Goal: Task Accomplishment & Management: Use online tool/utility

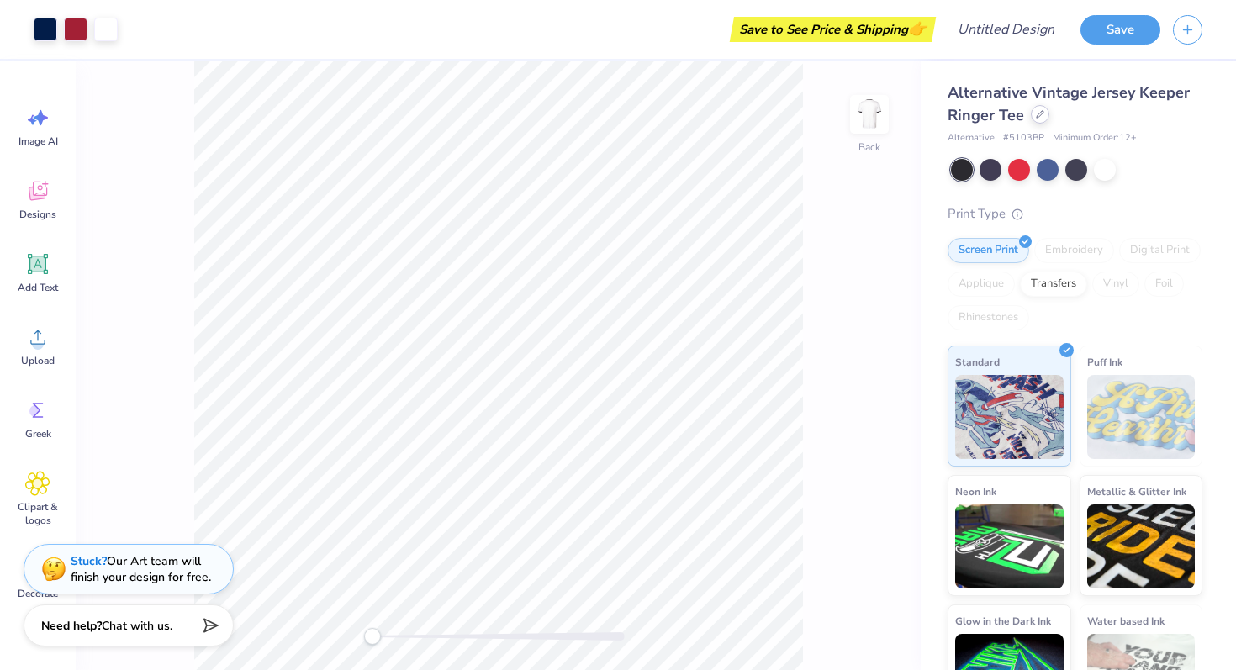
click at [1045, 118] on div at bounding box center [1040, 114] width 19 height 19
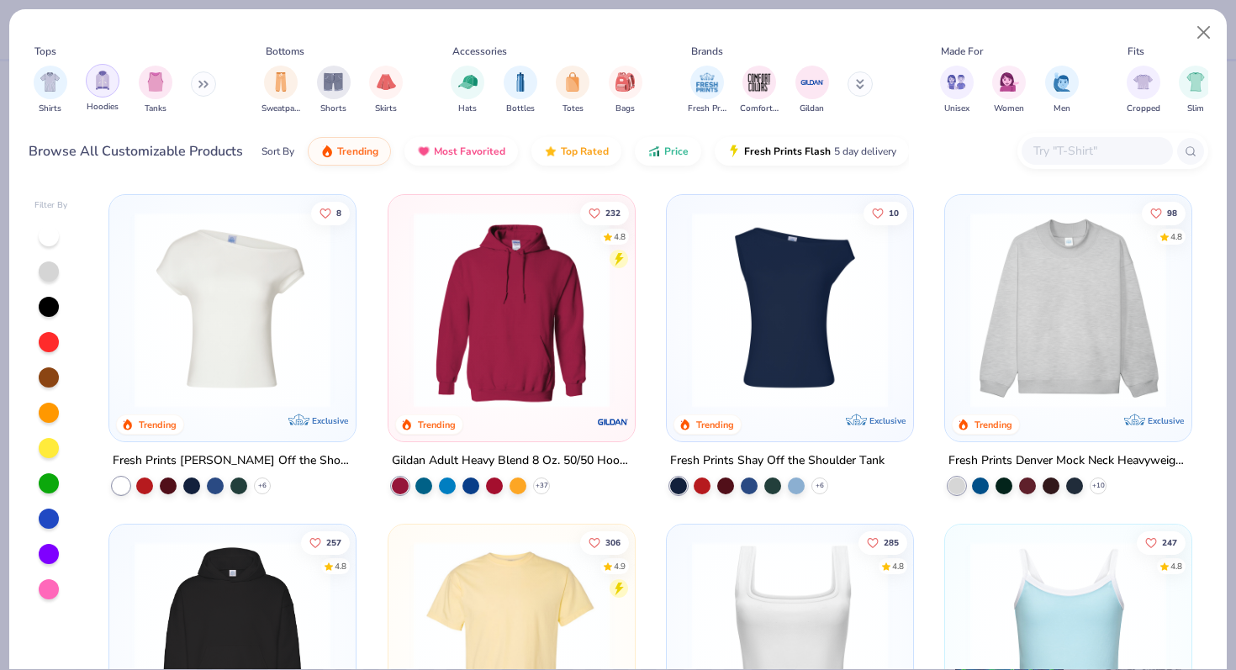
click at [103, 89] on img "filter for Hoodies" at bounding box center [102, 80] width 19 height 19
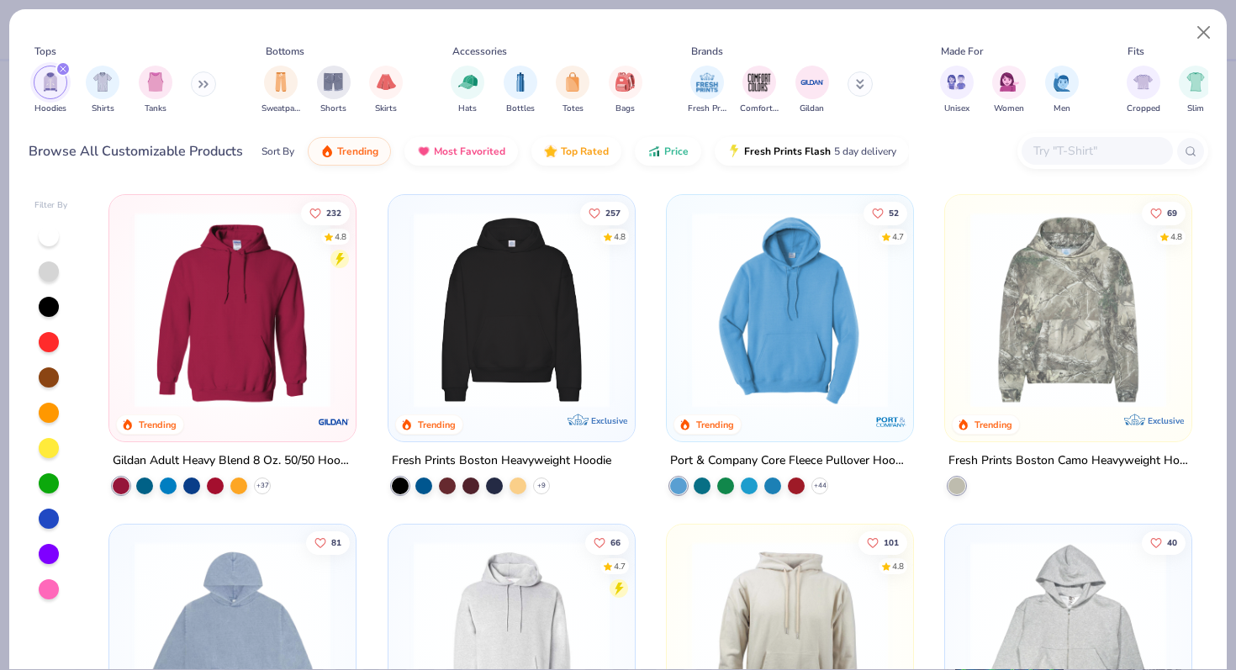
click at [434, 353] on img at bounding box center [511, 310] width 213 height 196
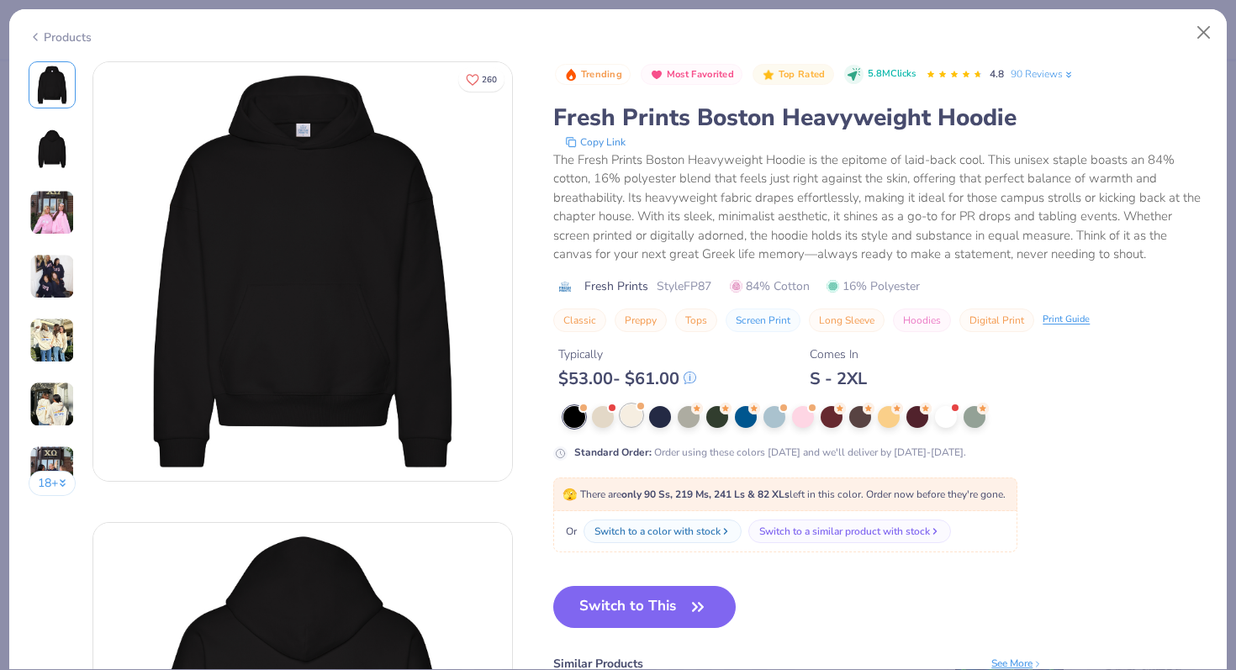
click at [638, 423] on div at bounding box center [632, 416] width 22 height 22
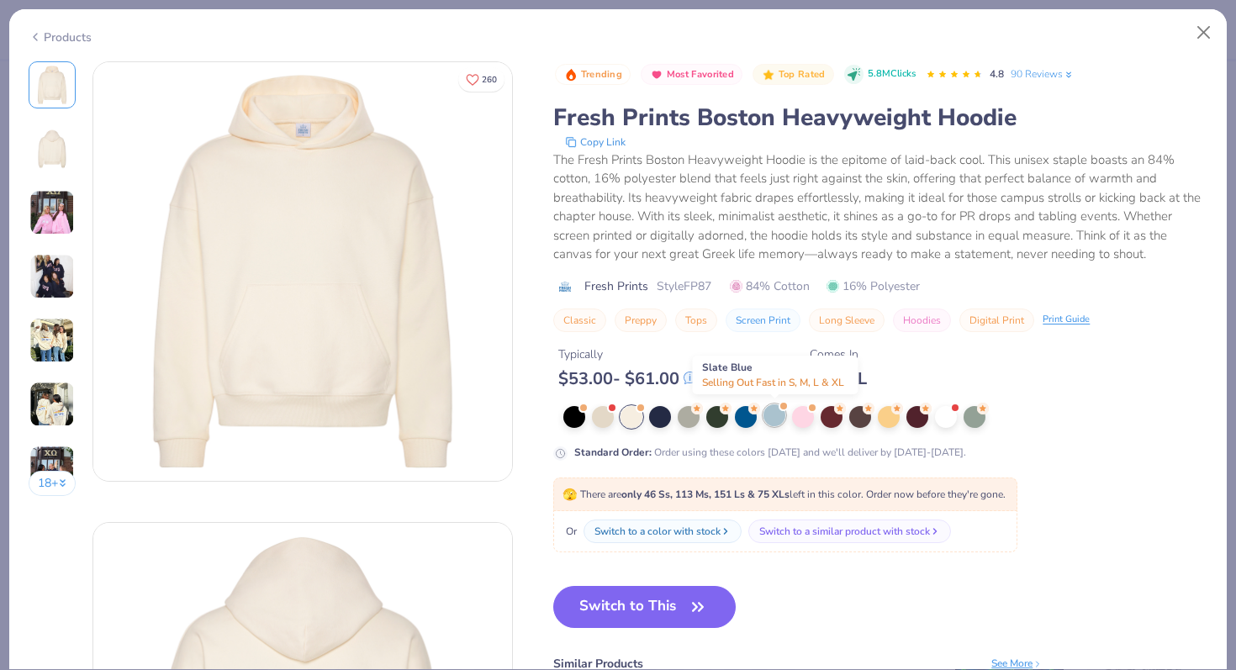
click at [768, 421] on div at bounding box center [775, 416] width 22 height 22
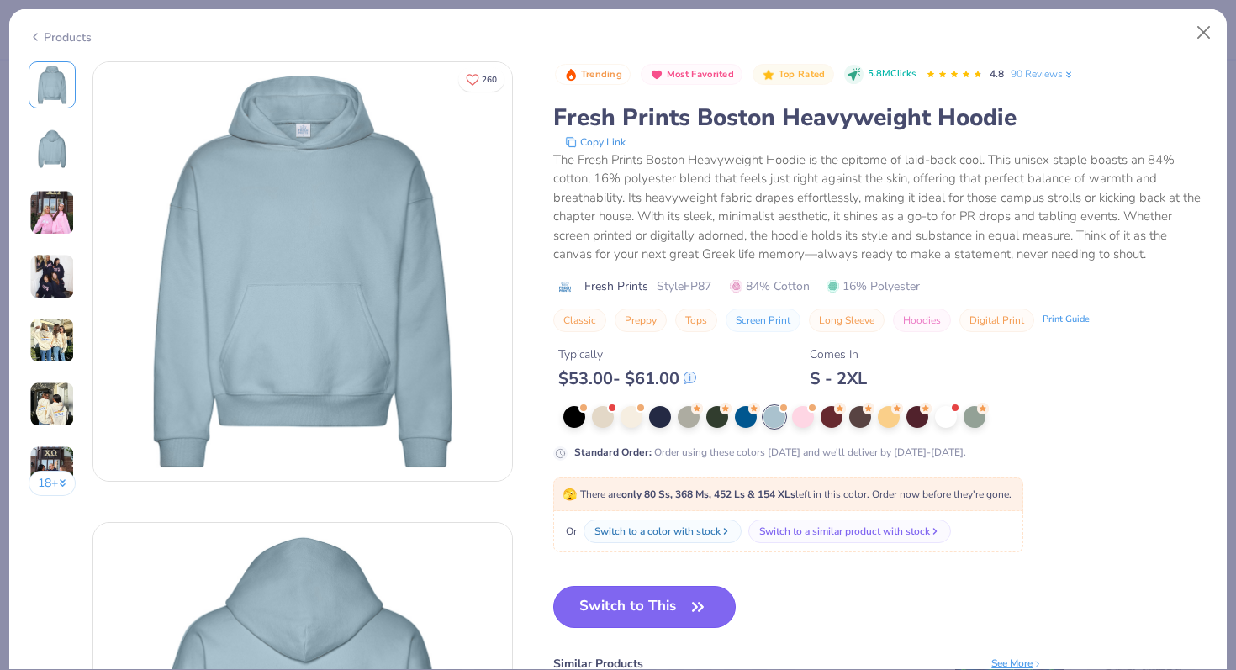
click at [645, 608] on button "Switch to This" at bounding box center [644, 607] width 183 height 42
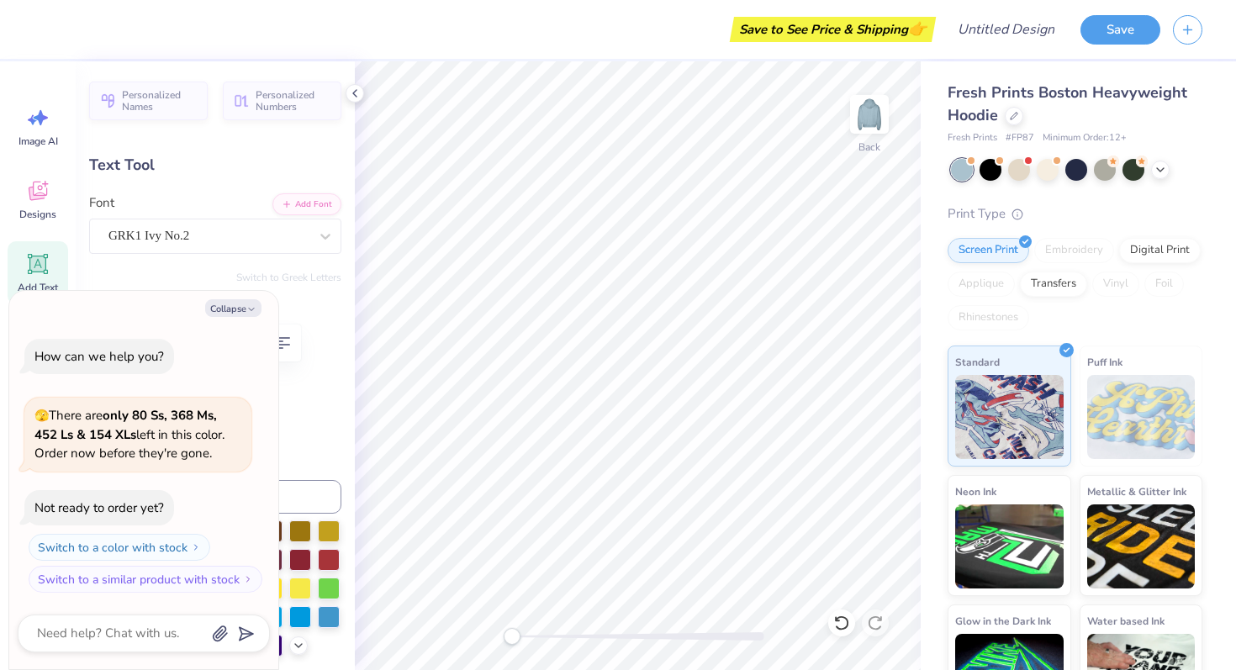
type textarea "x"
type input "3.45"
type input "0.52"
type input "4.69"
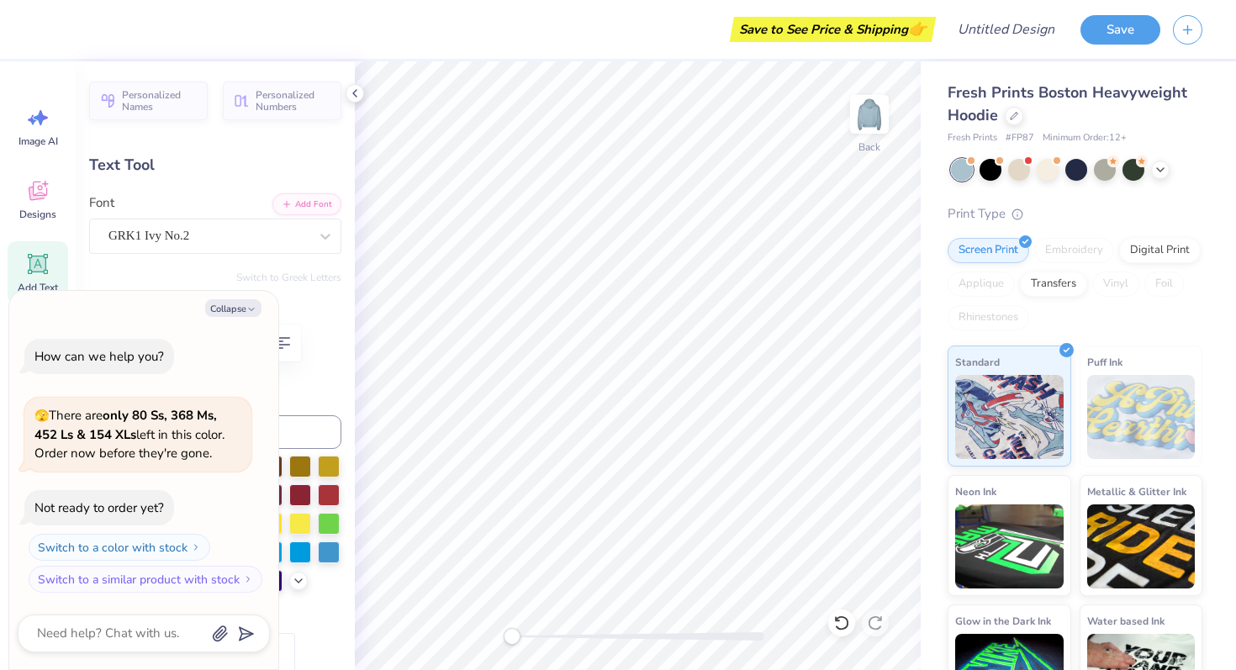
type textarea "x"
type input "2.65"
type input "1.78"
type input "5.88"
type textarea "x"
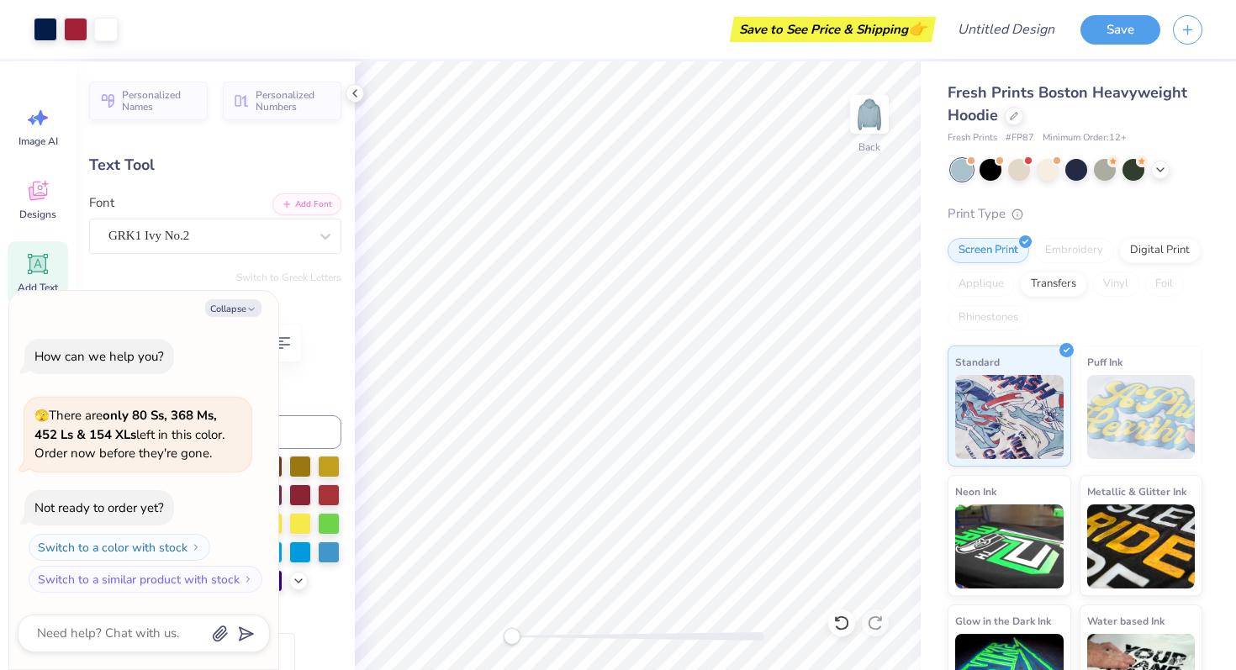
type input "1.28"
type input "1.34"
type input "3.61"
type input "-29.3"
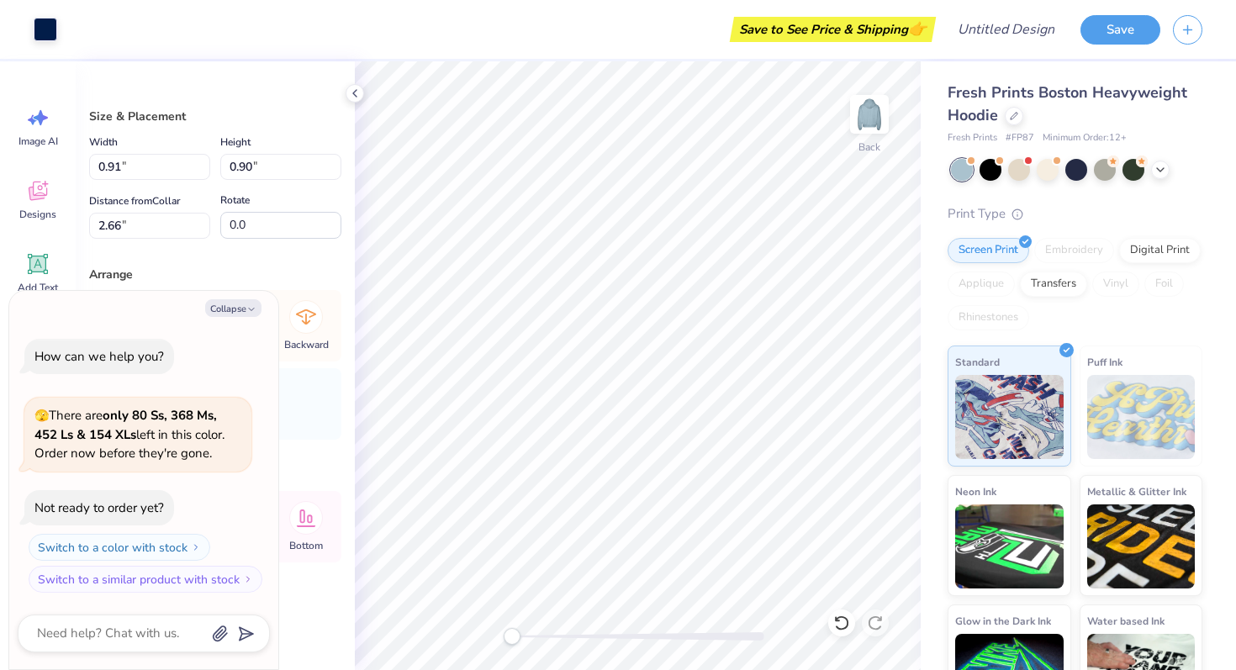
type textarea "x"
type input "3.56"
type input "2.72"
type input "3.08"
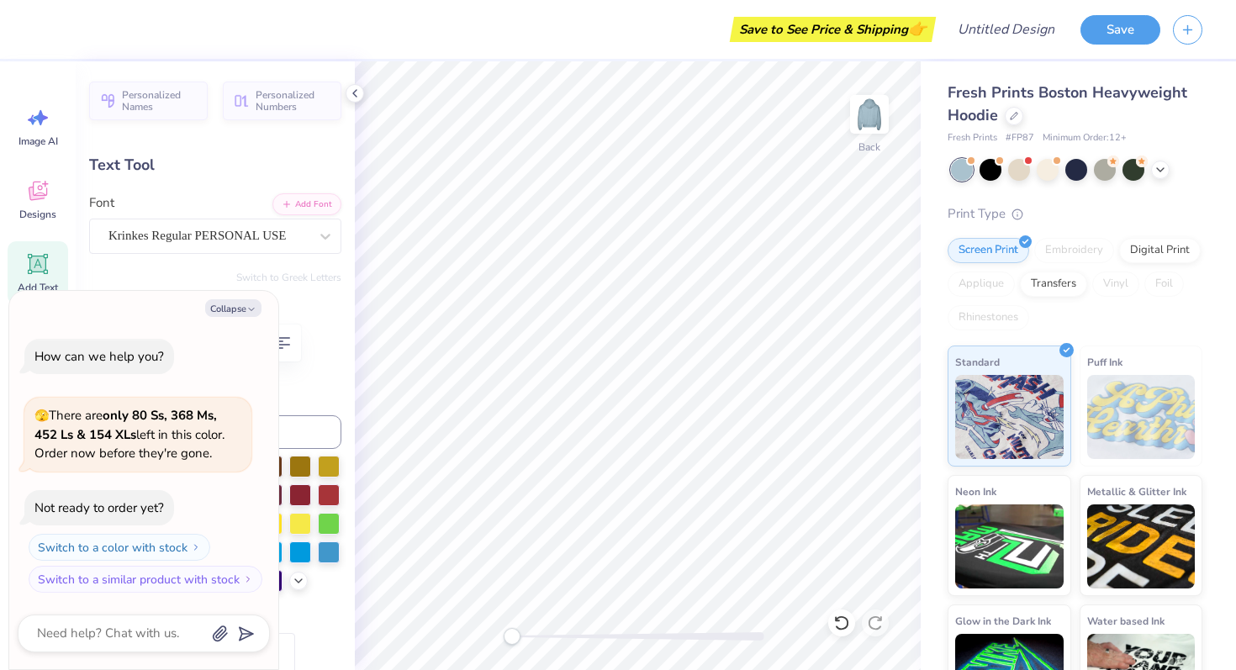
type textarea "x"
type textarea "gph"
type textarea "x"
type textarea "gp"
type textarea "x"
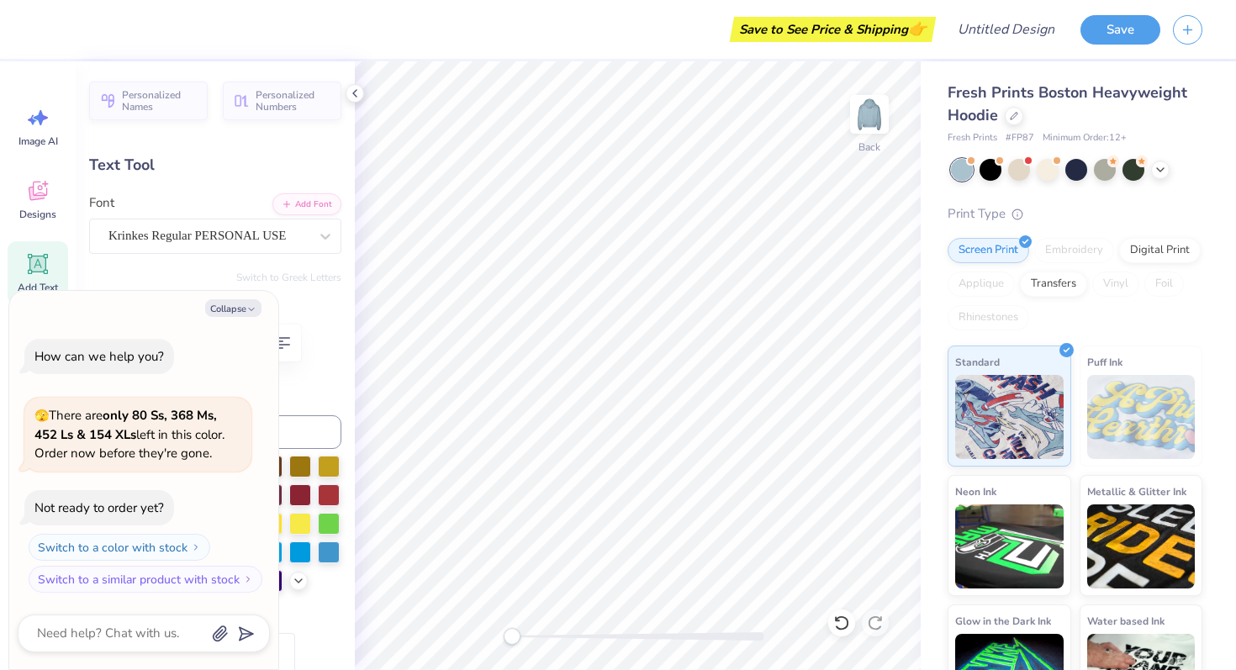
type textarea "g"
type textarea "x"
type textarea "W"
type textarea "x"
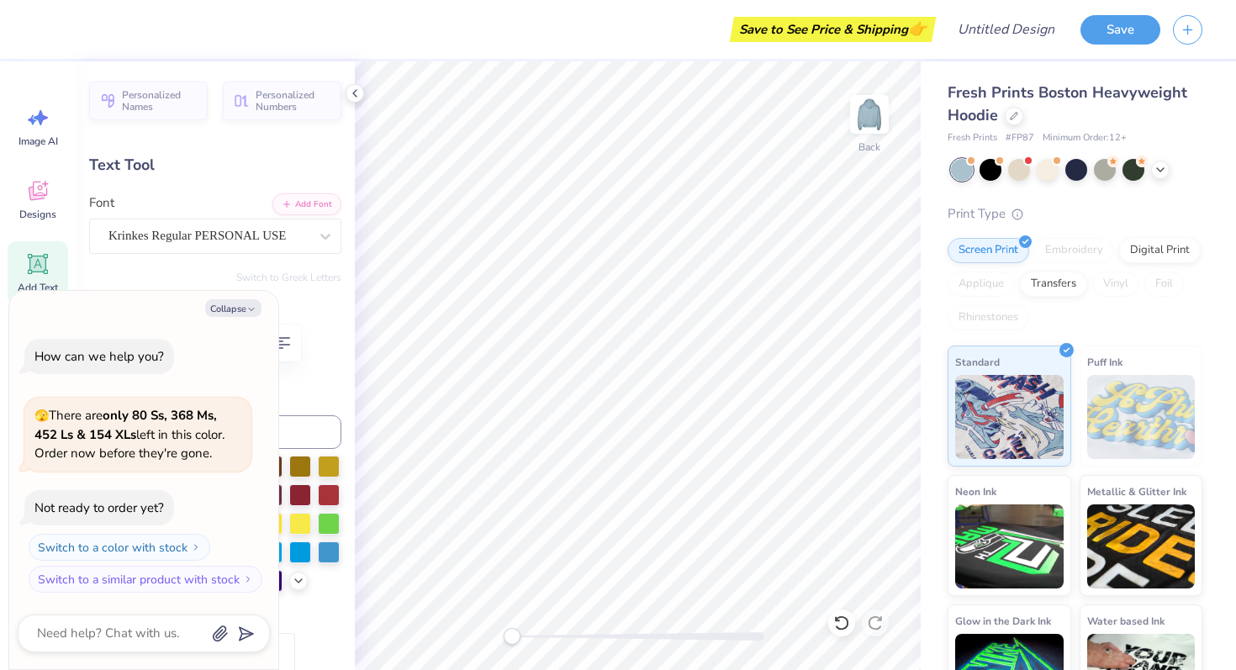
type textarea "WF"
type textarea "x"
type textarea "WFF"
type textarea "x"
type textarea "WFFB"
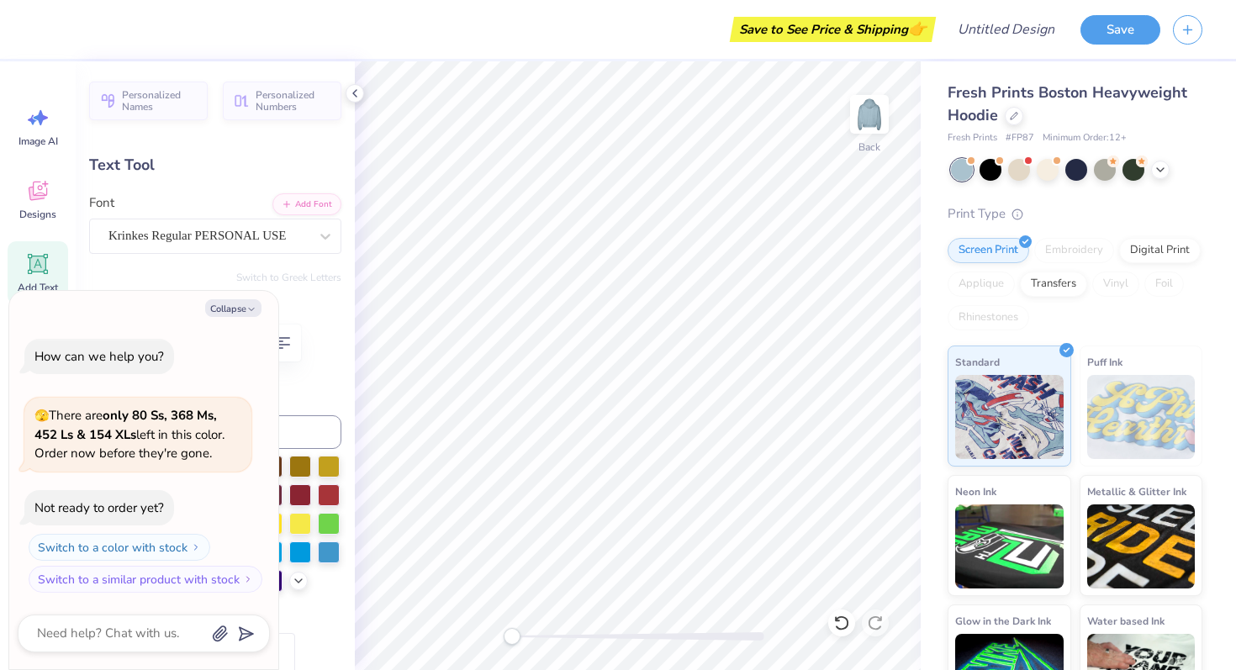
scroll to position [0, 1]
type textarea "x"
type input "0.0"
type textarea "x"
type input "4.00"
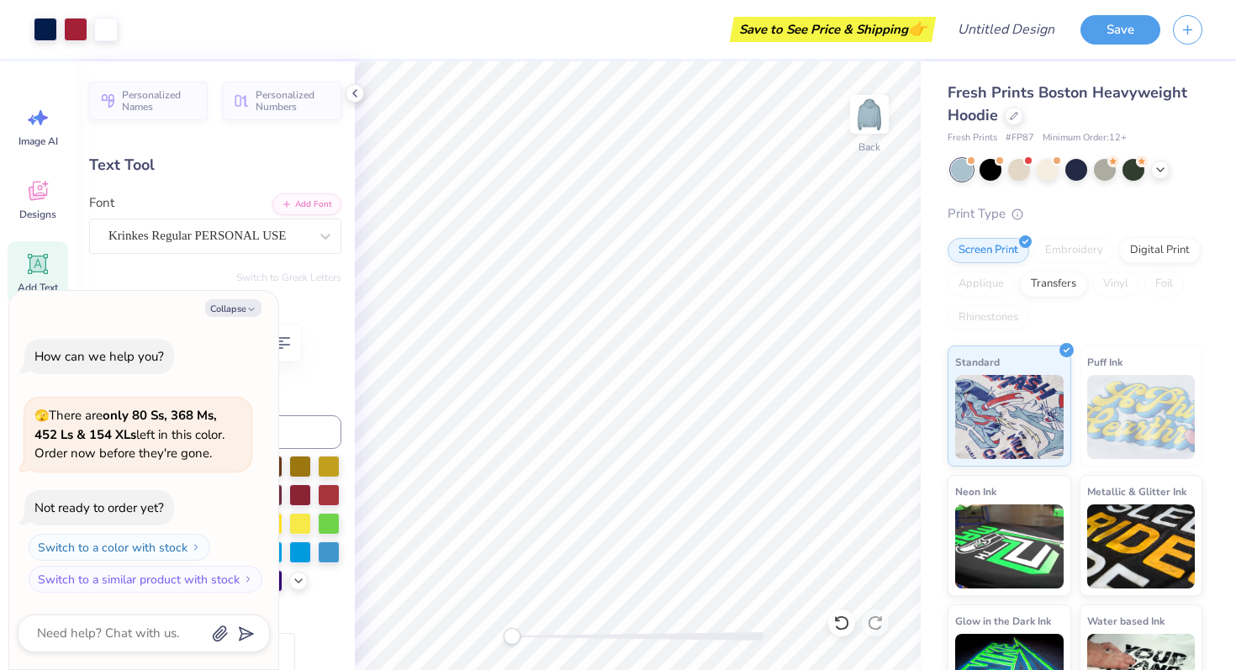
type input "1.76"
type input "2.73"
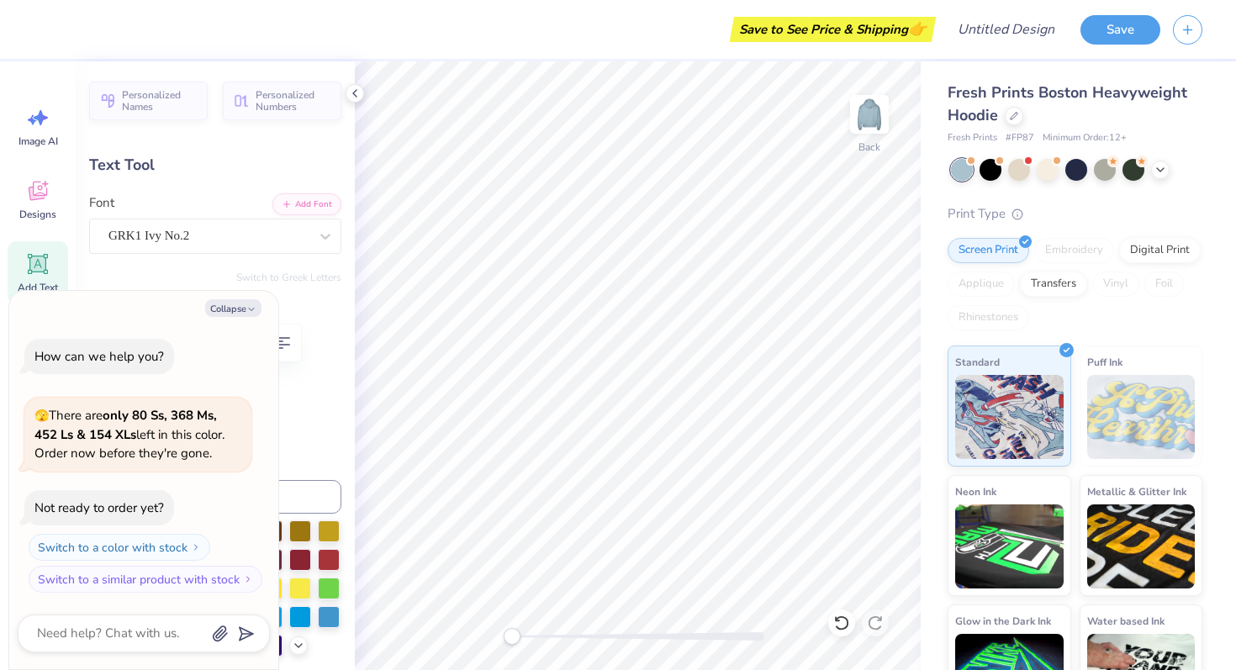
type textarea "x"
type input "1.73"
type input "1.33"
type input "3.61"
type input "-29.3"
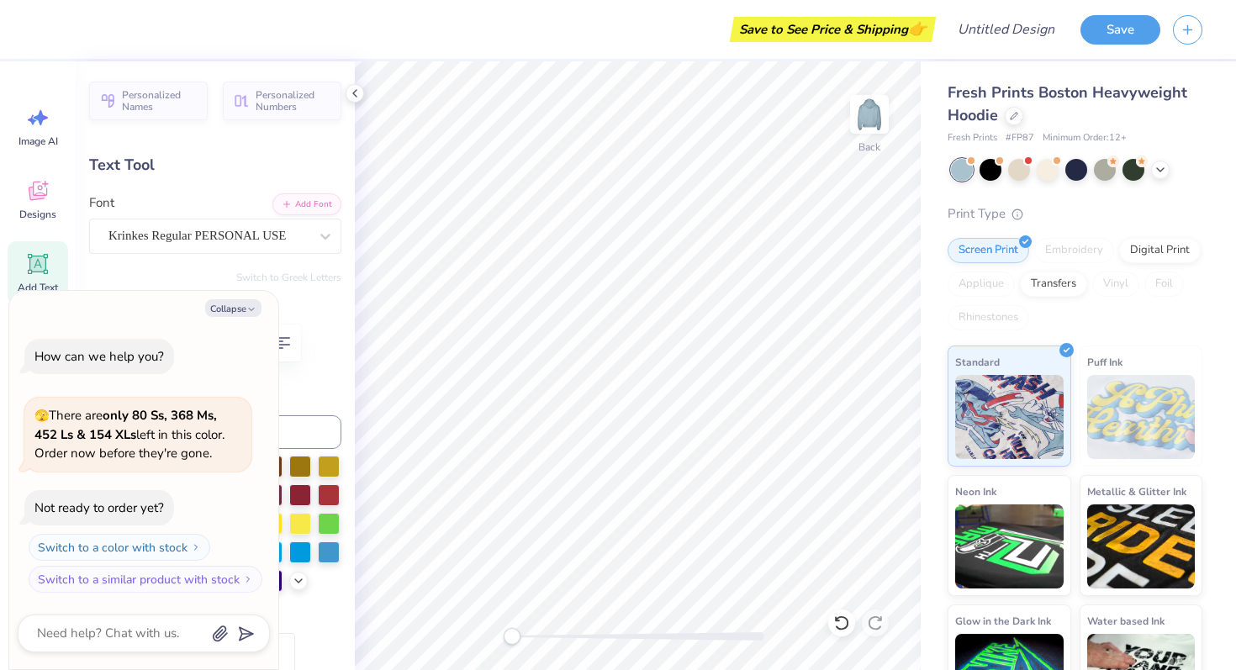
type textarea "x"
type input "0.0"
type textarea "x"
type input "4.00"
type input "1.76"
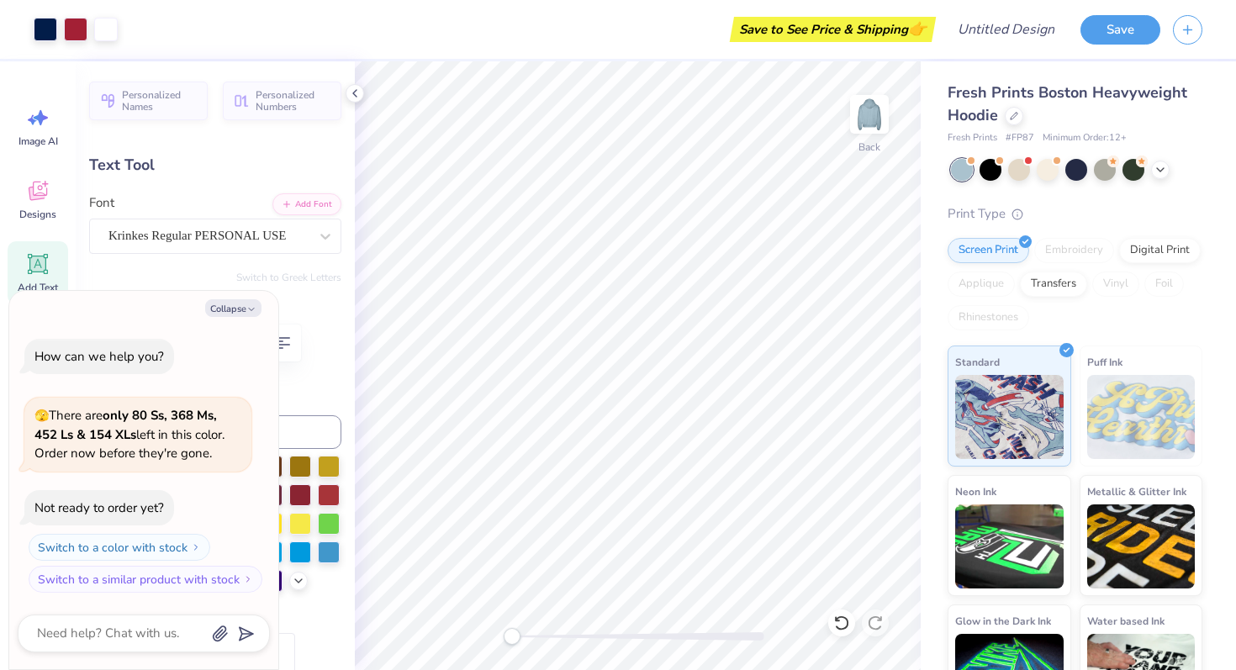
type input "2.73"
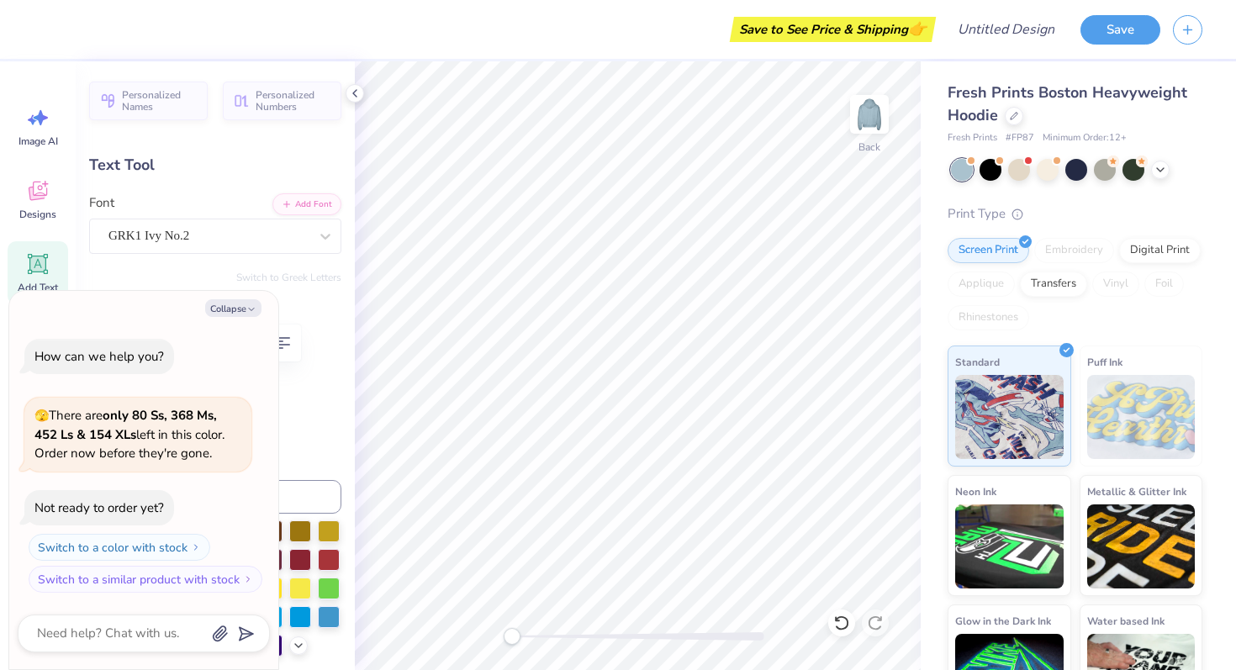
type textarea "x"
type textarea "GF"
type textarea "x"
type textarea "G"
type textarea "x"
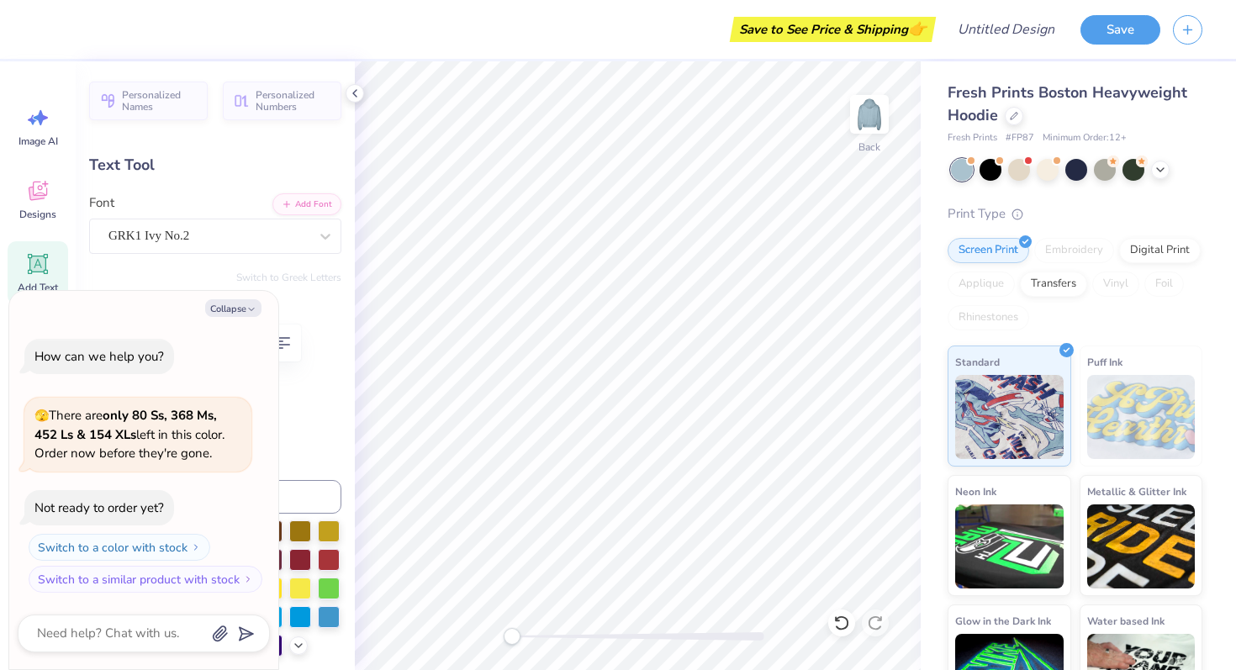
type textarea "x"
type textarea "w"
type textarea "x"
type textarea "wom"
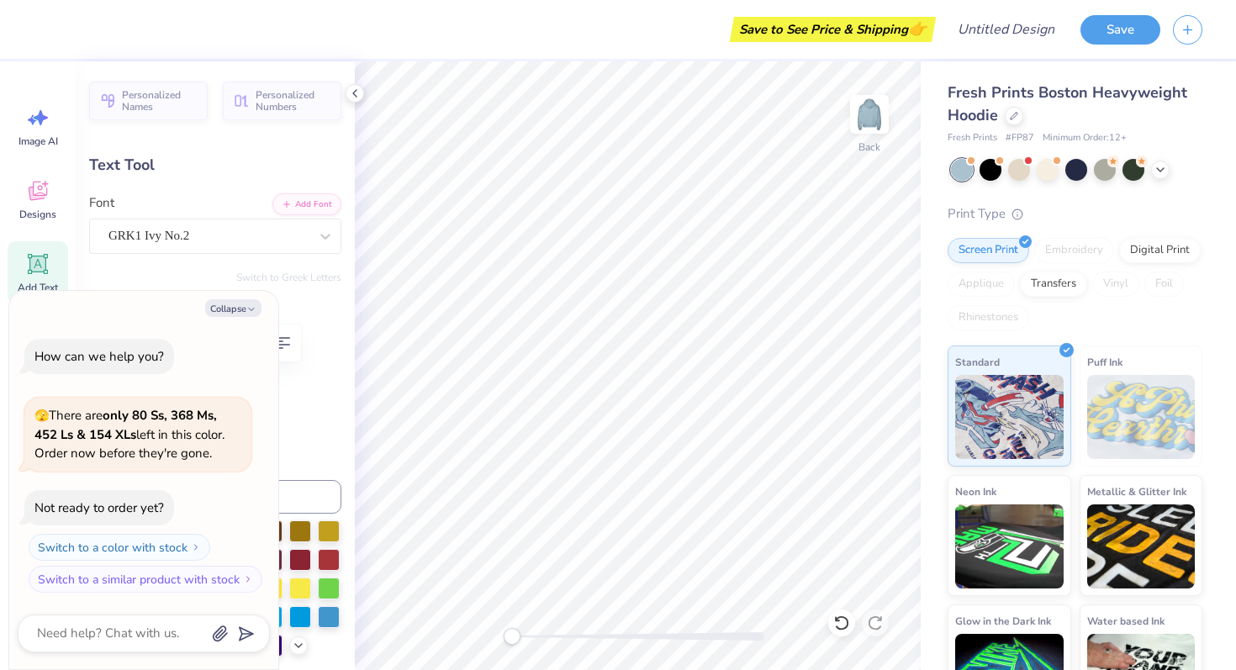
type textarea "x"
type textarea "womn"
type textarea "x"
type textarea "wom"
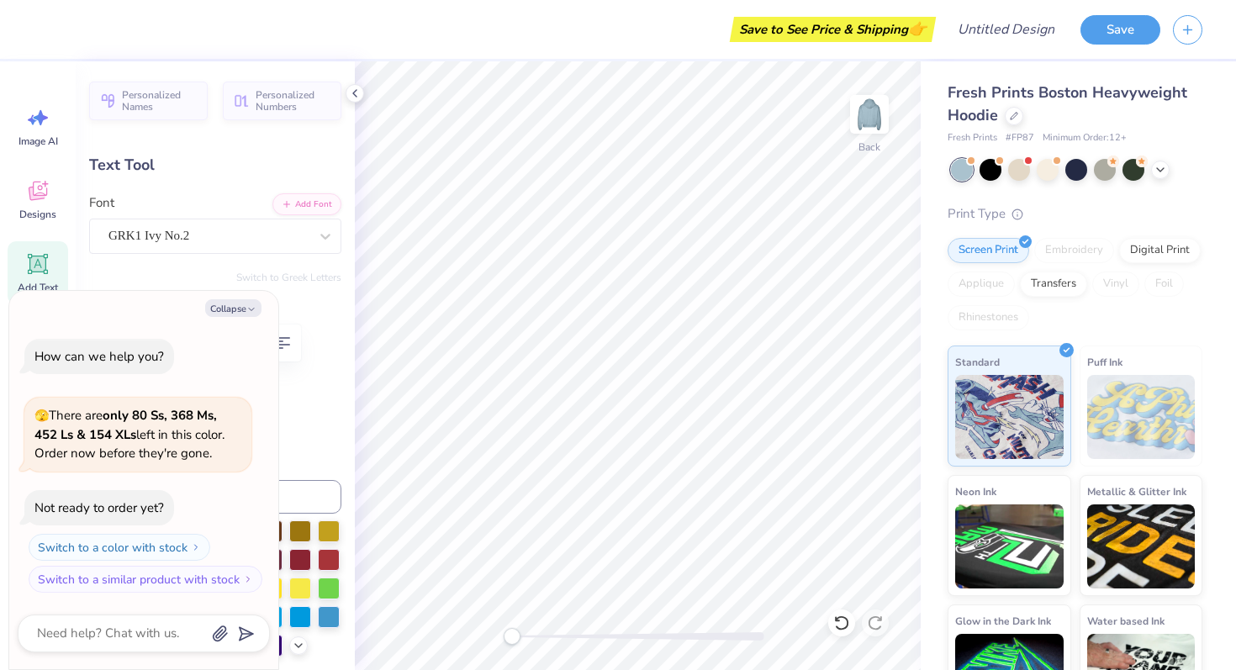
scroll to position [0, 0]
type textarea "x"
type textarea "wome"
type textarea "x"
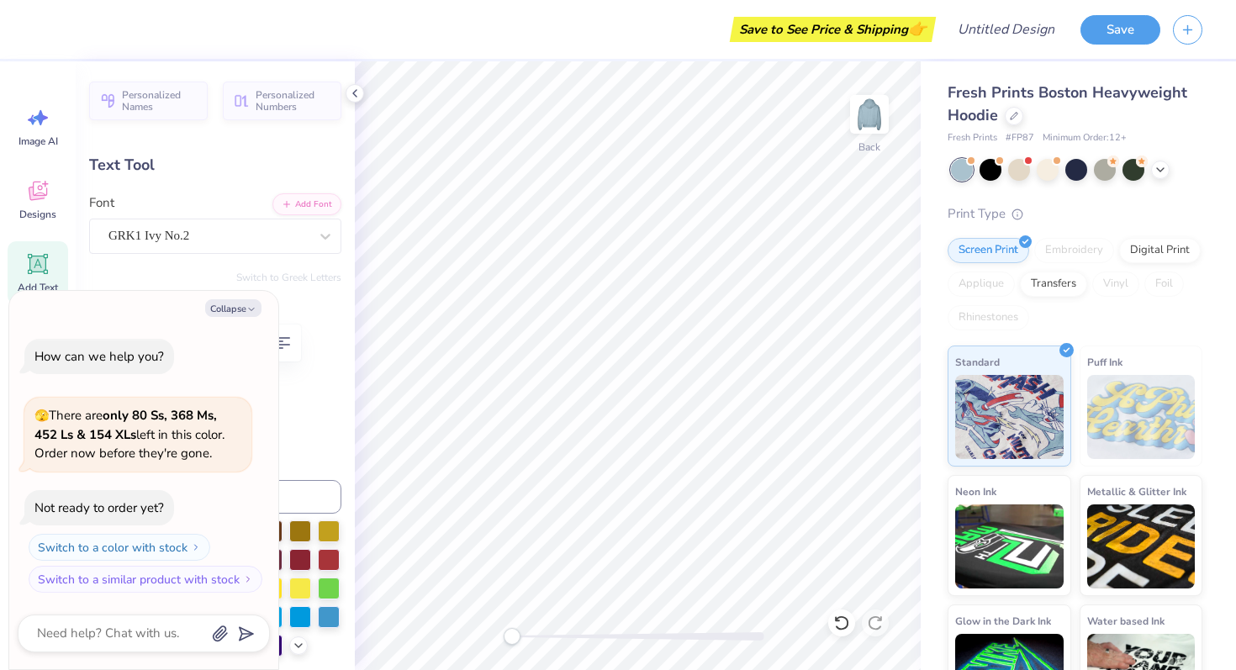
type textarea "women"
type textarea "x"
type textarea "womens"
type textarea "x"
type textarea "womensf"
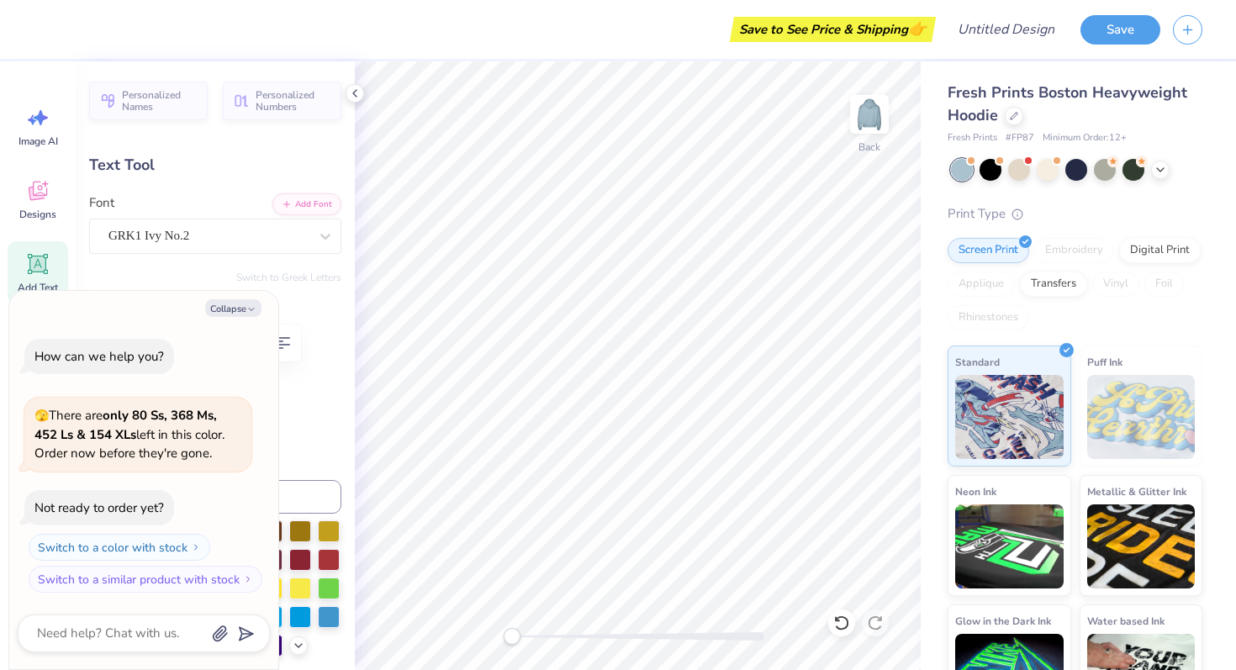
type textarea "x"
type textarea "womensfl"
type textarea "x"
type textarea "womensfla"
type textarea "x"
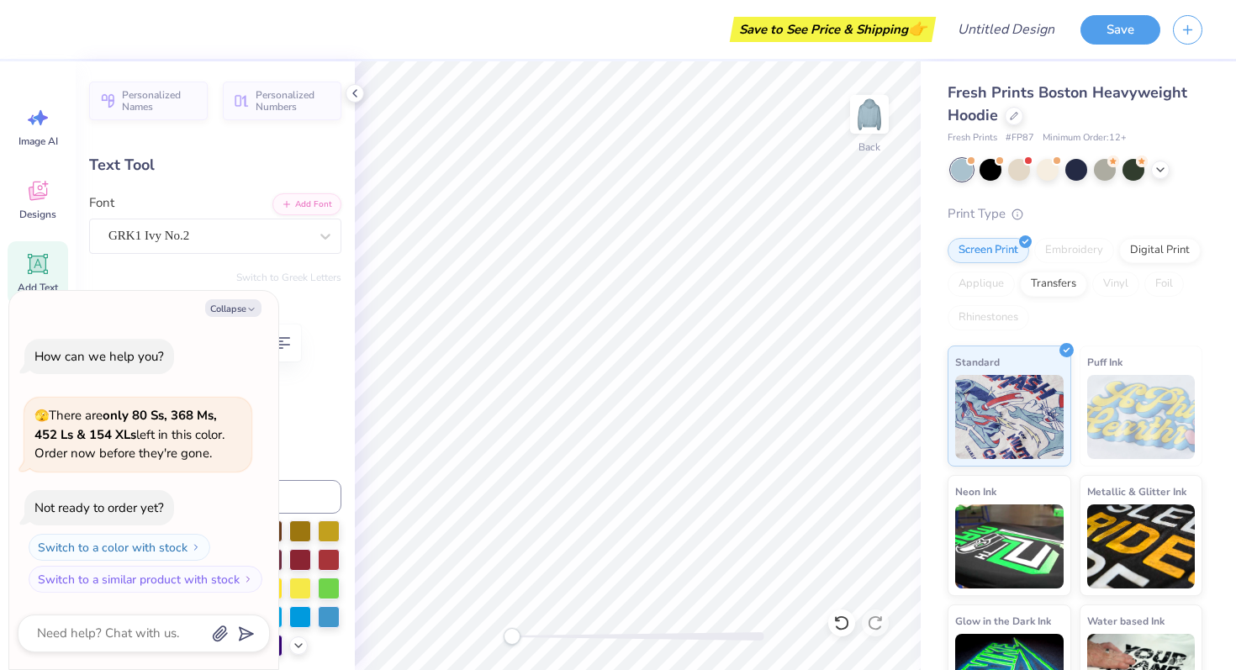
scroll to position [0, 3]
type textarea "womensflag"
type textarea "x"
type textarea "womens flag"
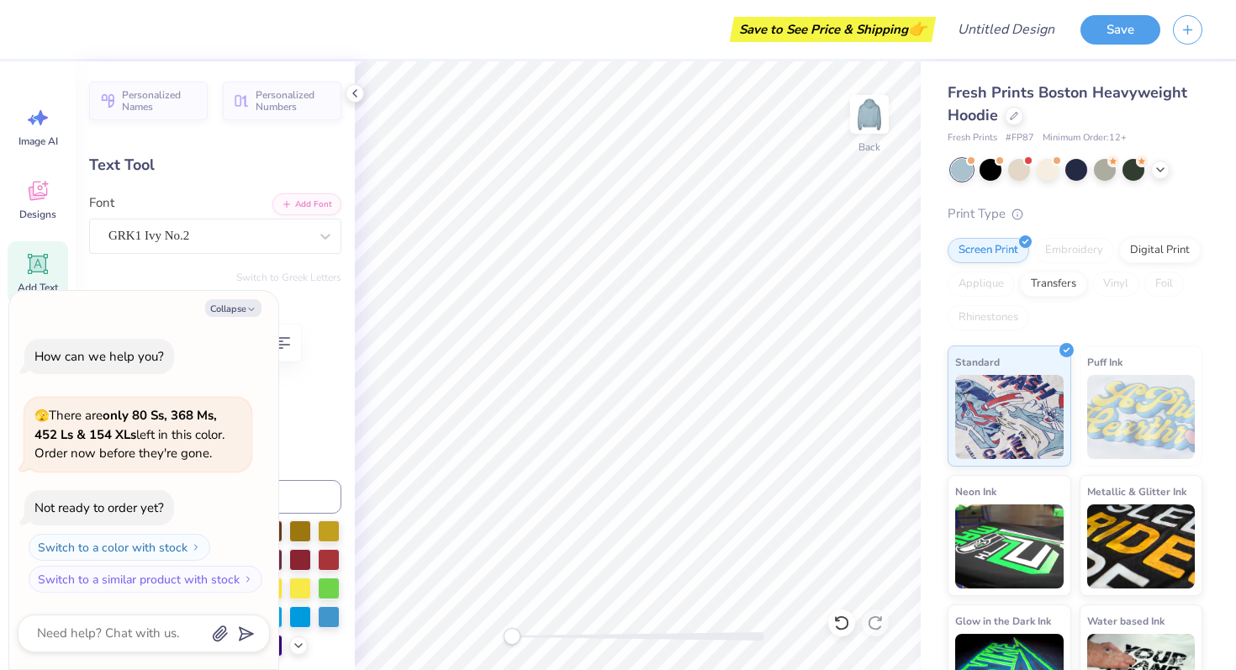
type textarea "x"
type textarea "womens flagf"
type textarea "x"
type textarea "womens flagfb"
type textarea "x"
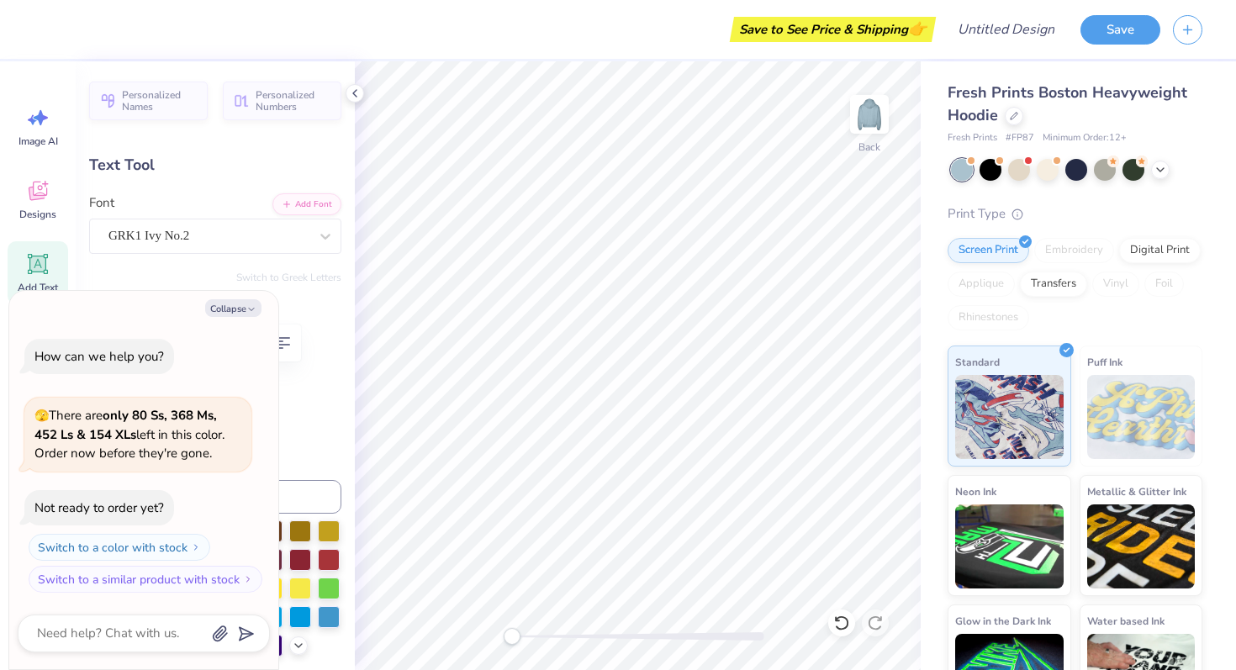
type input "3.45"
type input "0.52"
type input "4.69"
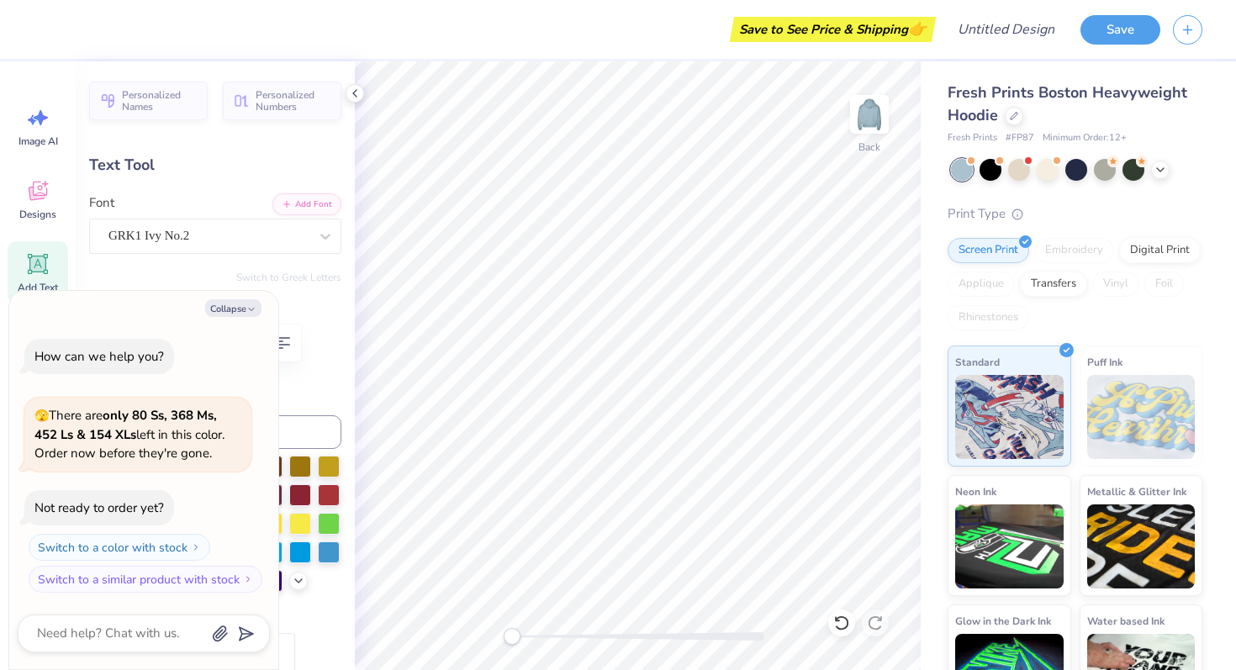
type textarea "x"
type input "8.93"
type input "4.41"
type input "1.40"
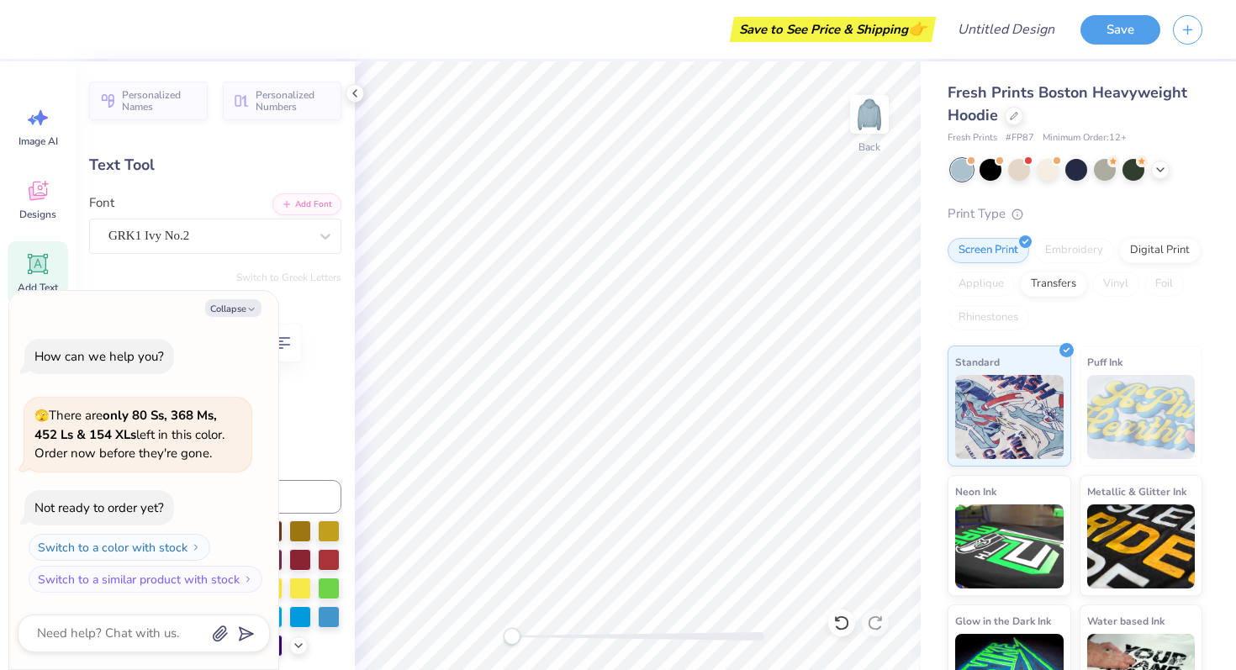
scroll to position [1, 0]
type textarea "x"
type input "1.25"
click at [31, 197] on icon at bounding box center [37, 193] width 16 height 13
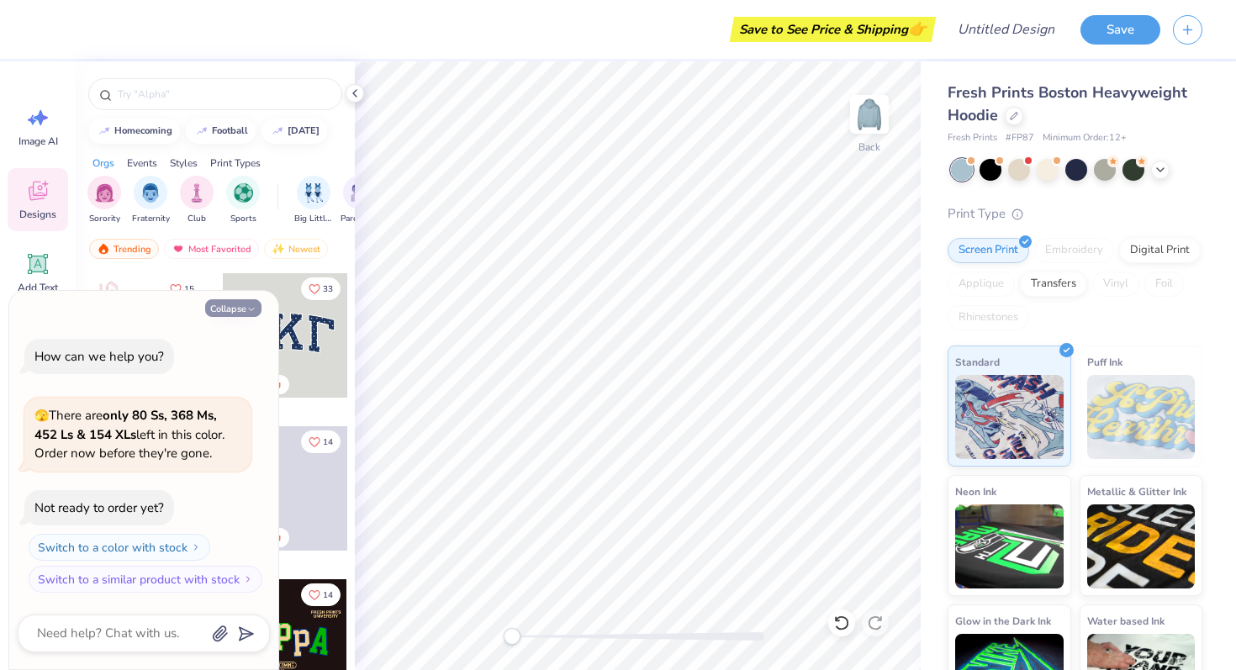
click at [225, 308] on button "Collapse" at bounding box center [233, 308] width 56 height 18
type textarea "x"
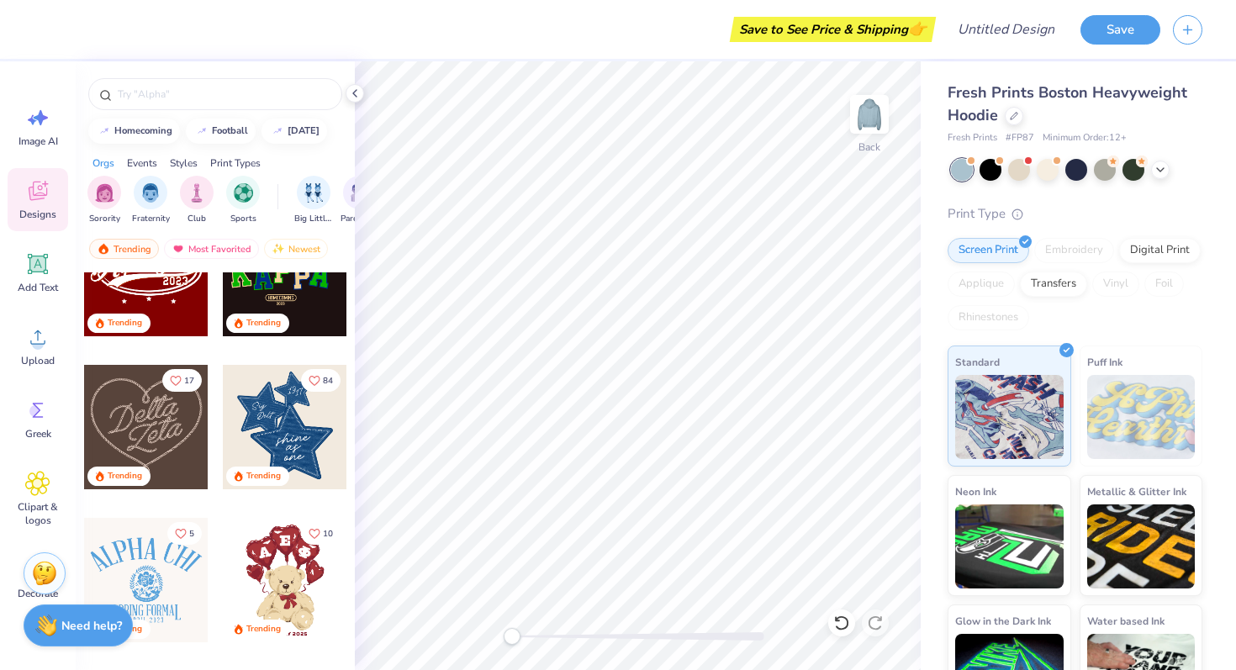
scroll to position [365, 0]
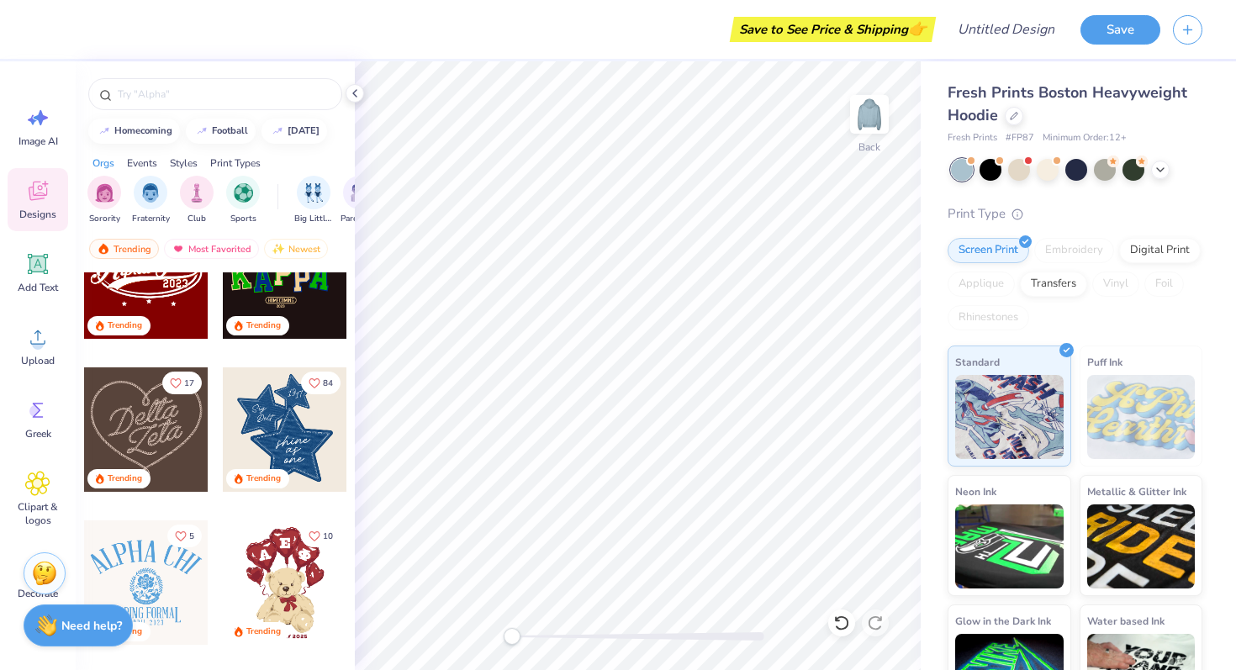
click at [270, 434] on div at bounding box center [285, 430] width 124 height 124
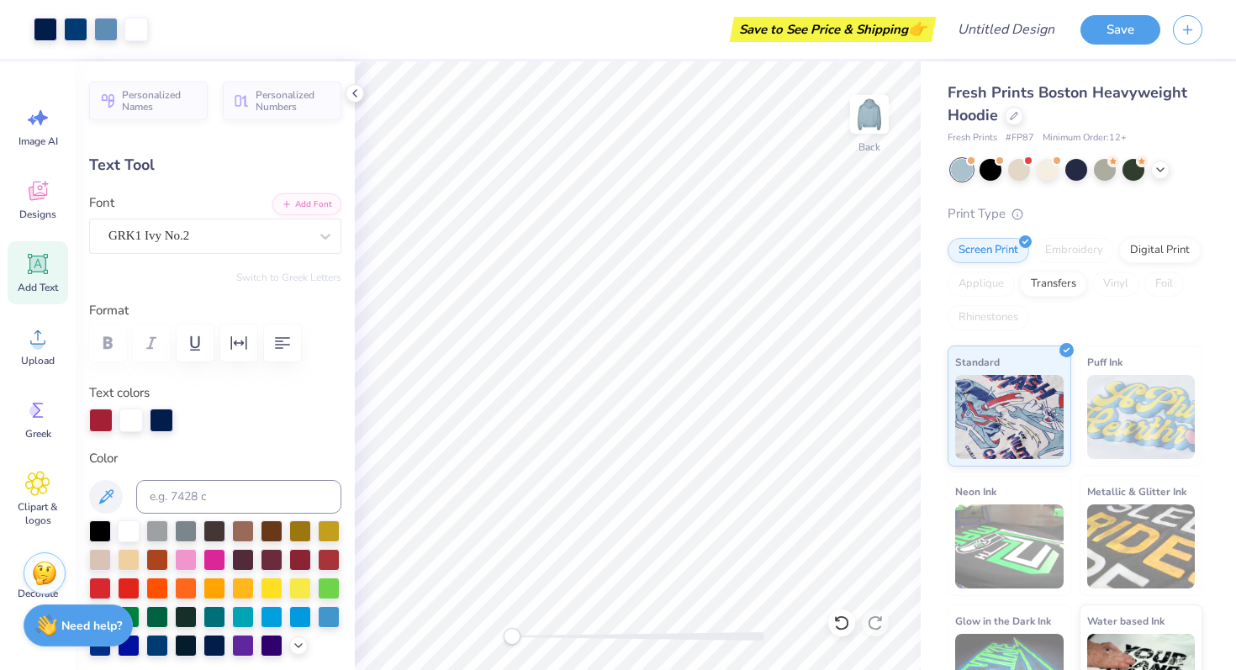
type input "3.45"
type input "0.52"
type input "4.69"
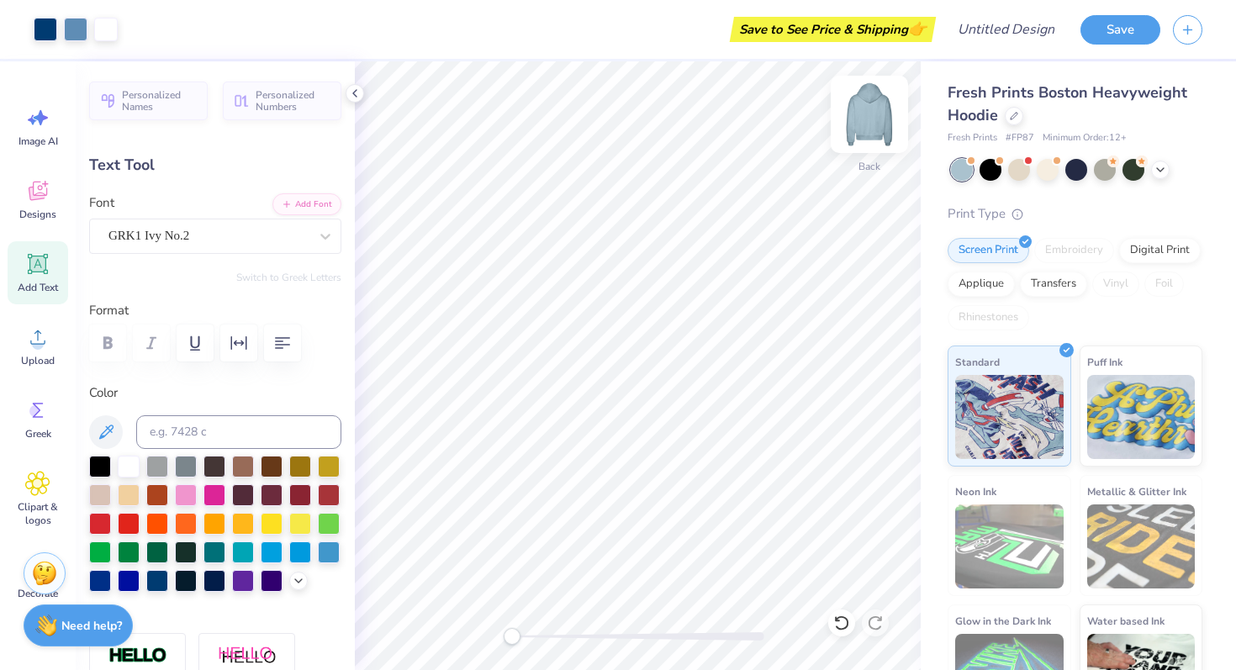
click at [867, 109] on img at bounding box center [869, 114] width 67 height 67
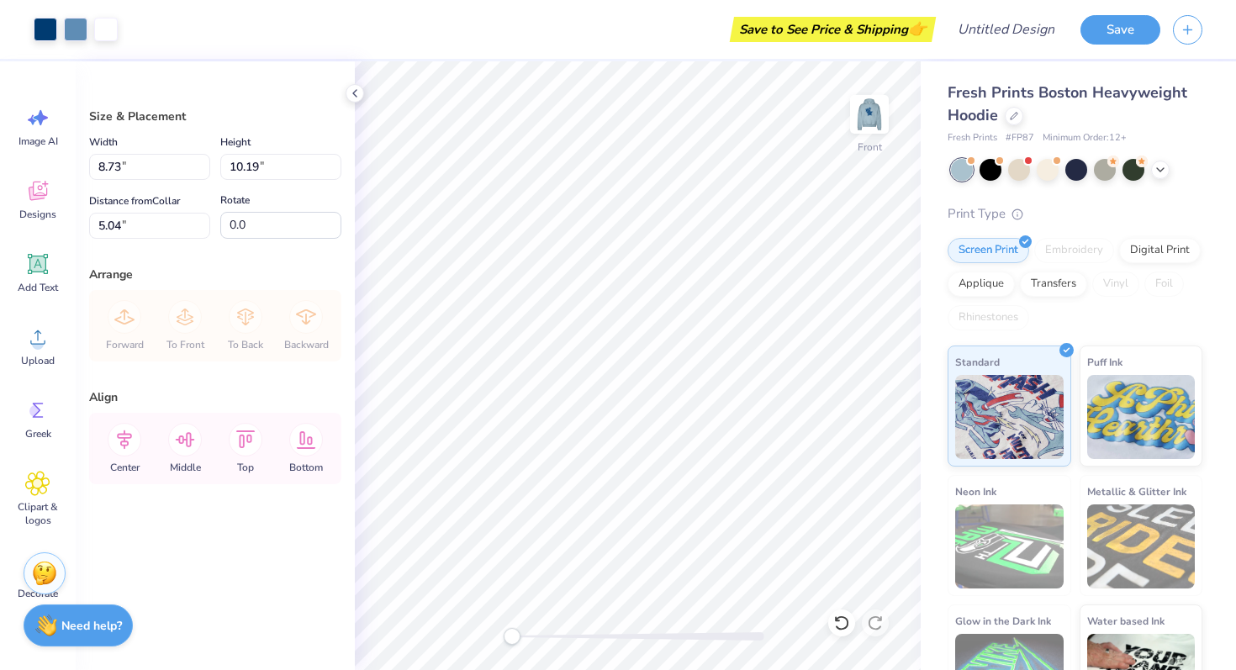
type input "12.76"
type input "14.89"
click at [1047, 170] on div at bounding box center [1048, 168] width 22 height 22
type input "5.40"
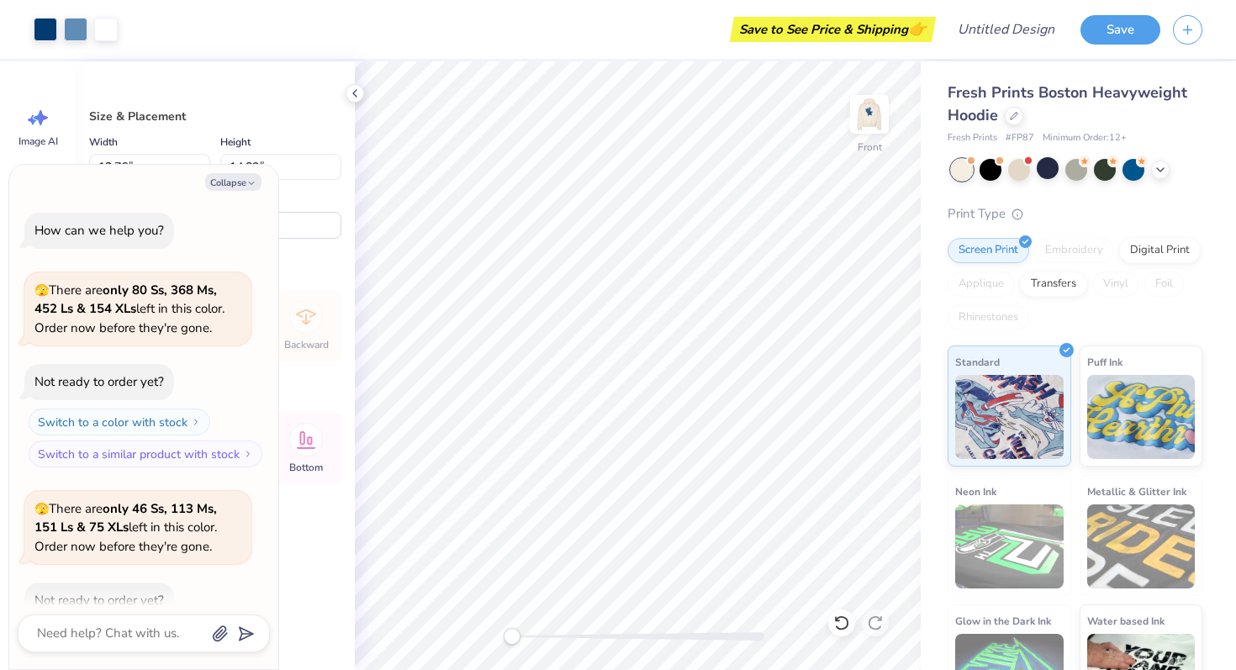
scroll to position [93, 0]
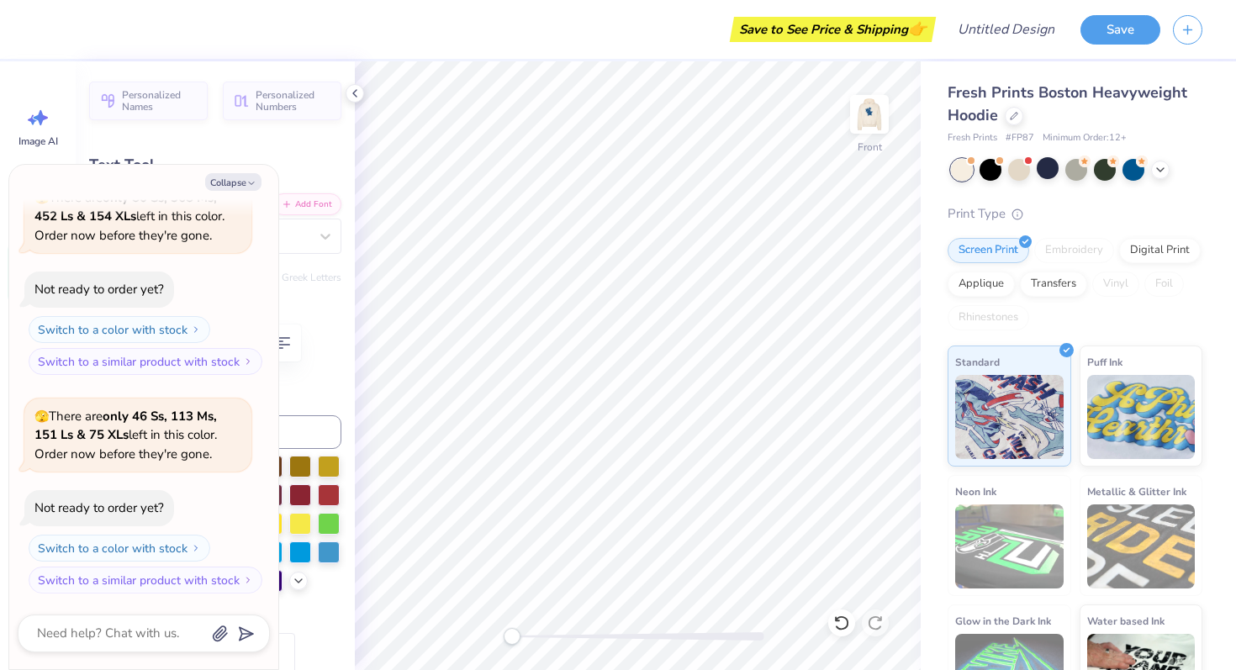
type textarea "x"
type textarea "1"
type textarea "x"
type textarea "2"
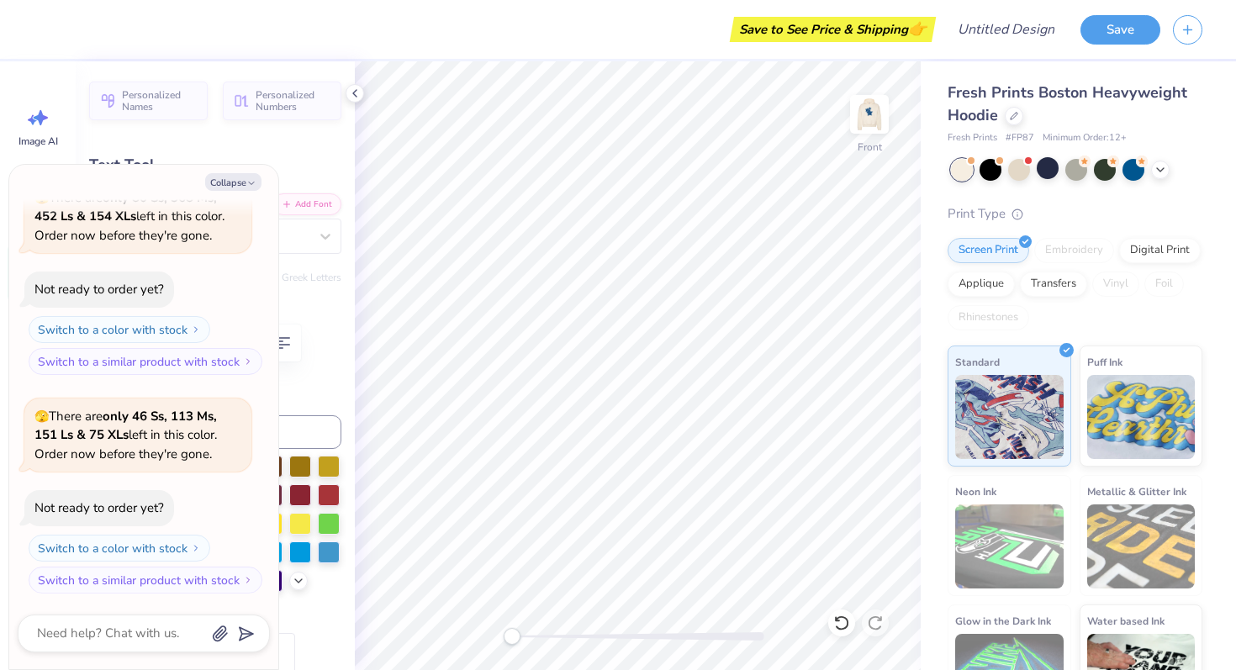
type textarea "x"
type textarea "20"
type textarea "x"
type input "1.01"
type input "1.10"
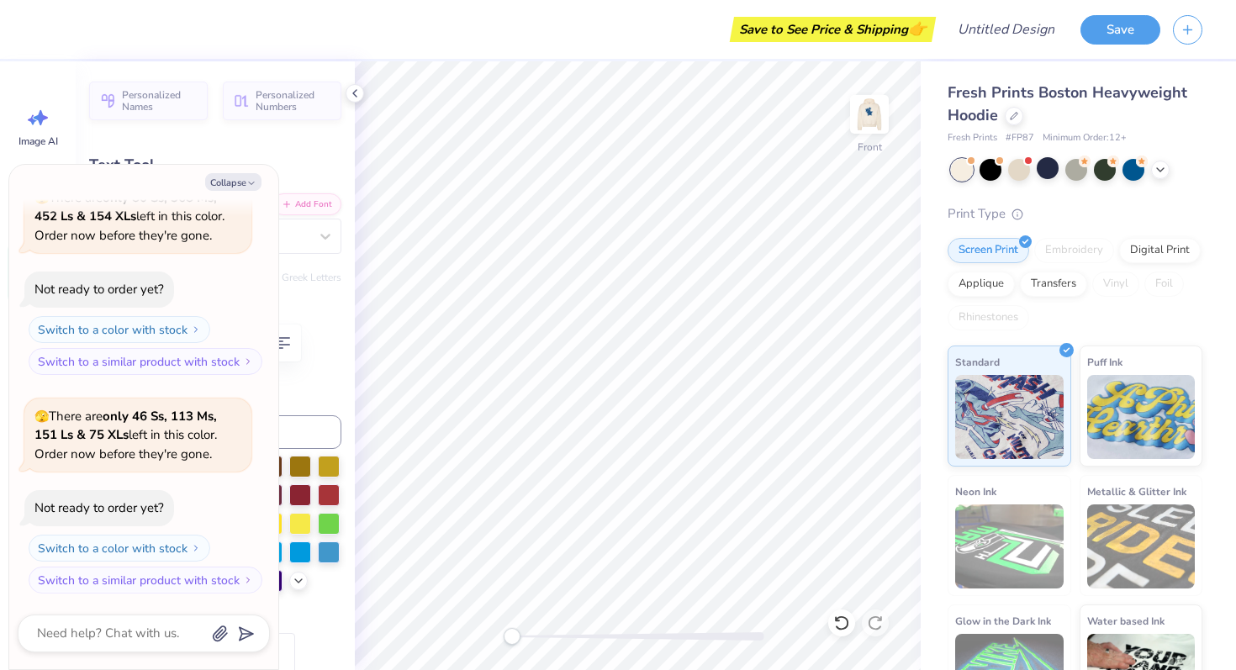
type textarea "x"
type textarea "1"
type textarea "x"
type textarea "2"
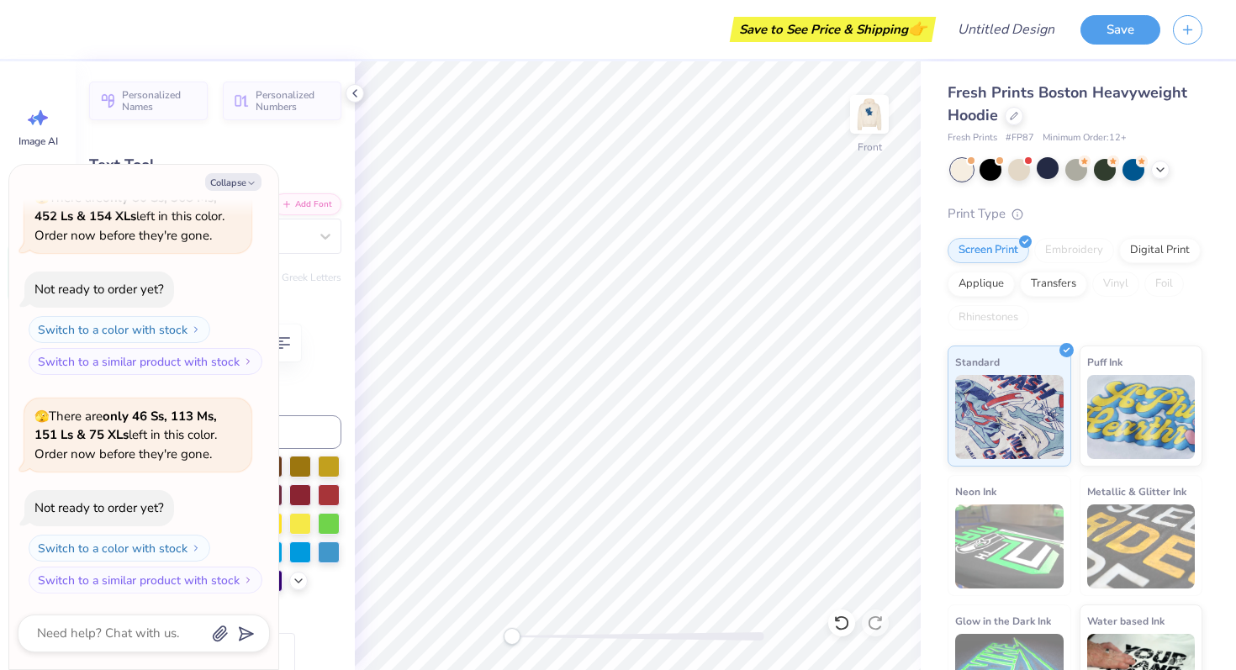
type textarea "x"
type textarea "25"
type textarea "x"
type input "0.0"
type textarea "x"
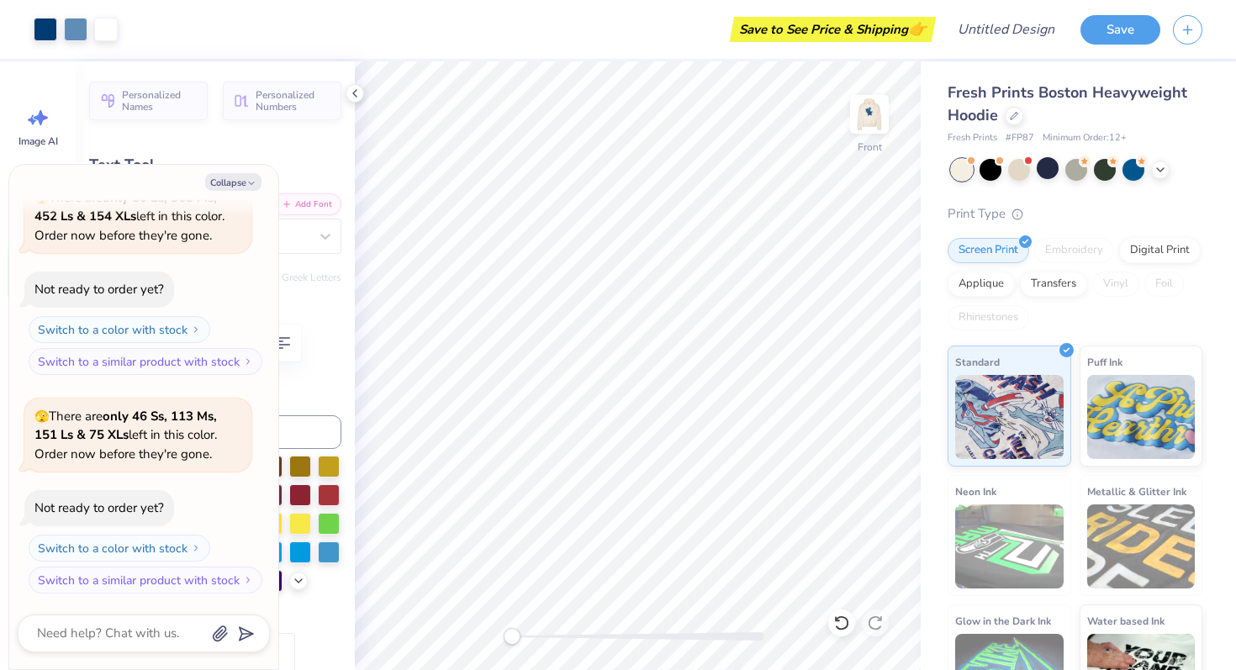
type input "1.13"
type input "1.12"
type input "7.57"
type input "-17.8"
type textarea "x"
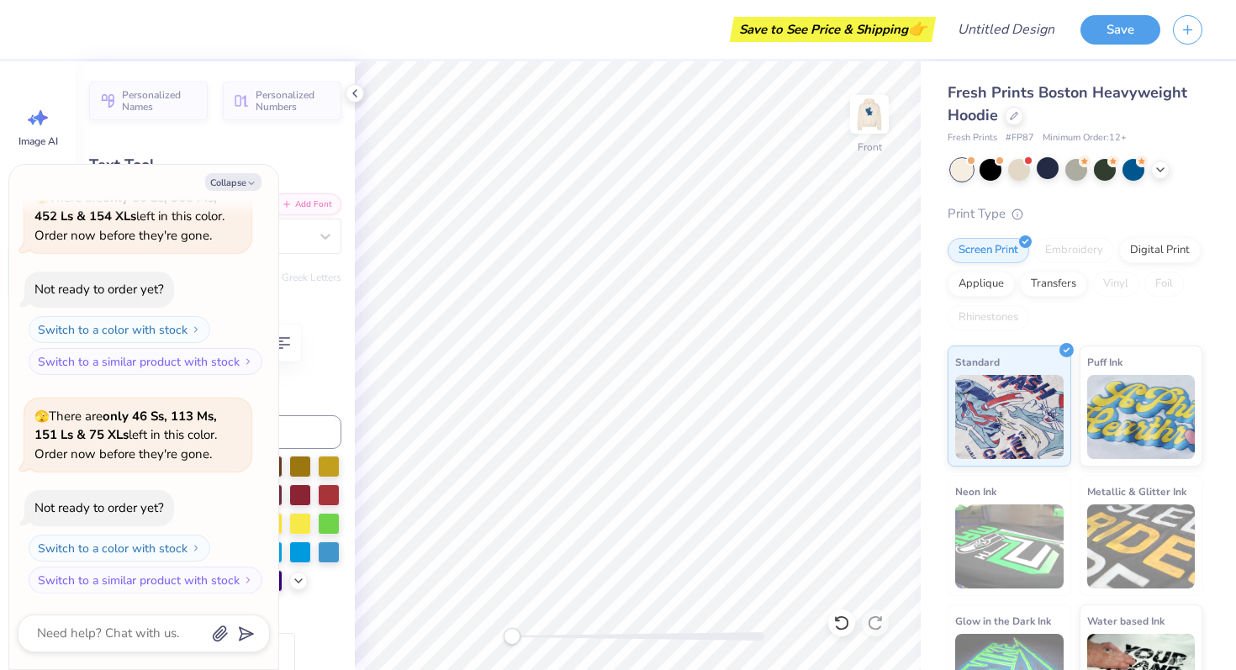
type input "0.0"
type textarea "x"
type input "1.90"
type input "1.19"
type input "9.50"
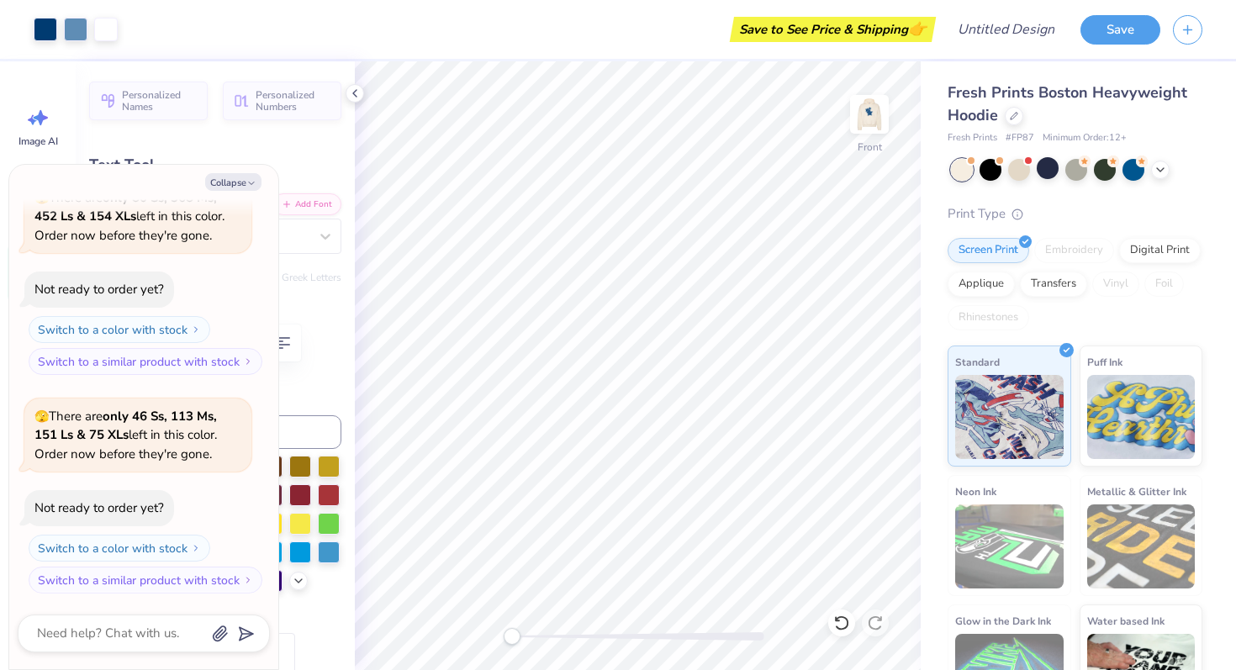
type input "-4.4"
type textarea "x"
type textarea "Si"
type textarea "x"
type textarea "S"
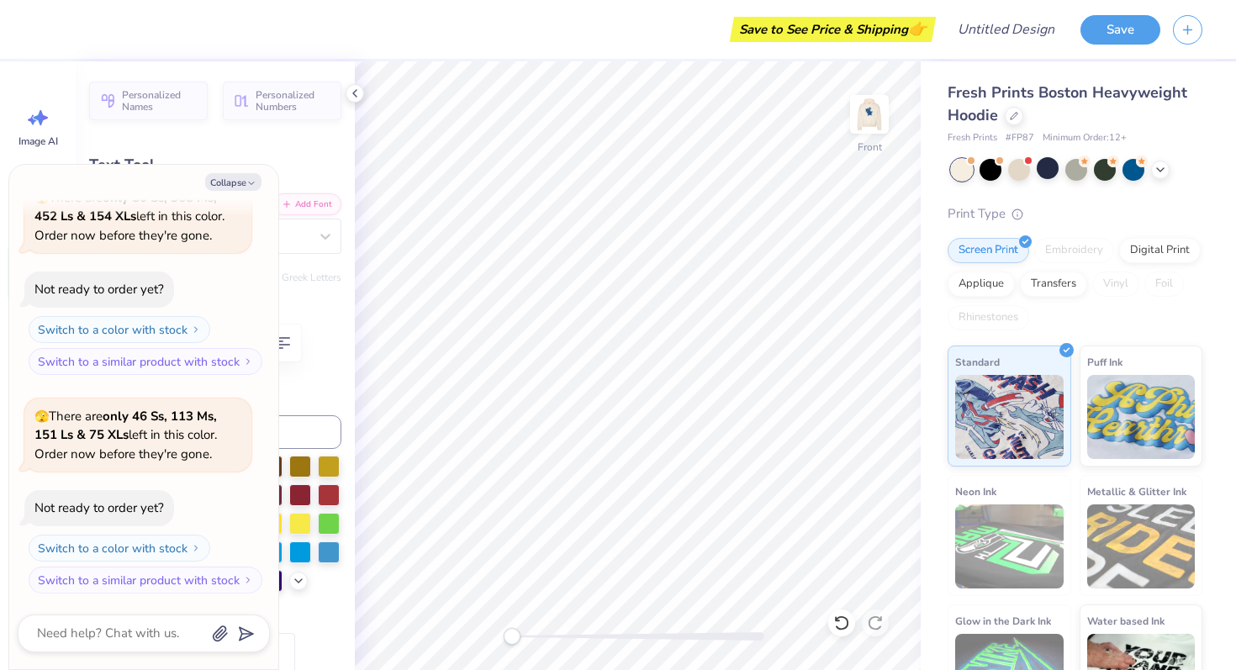
type textarea "x"
type textarea "V"
type textarea "x"
type textarea "Vi"
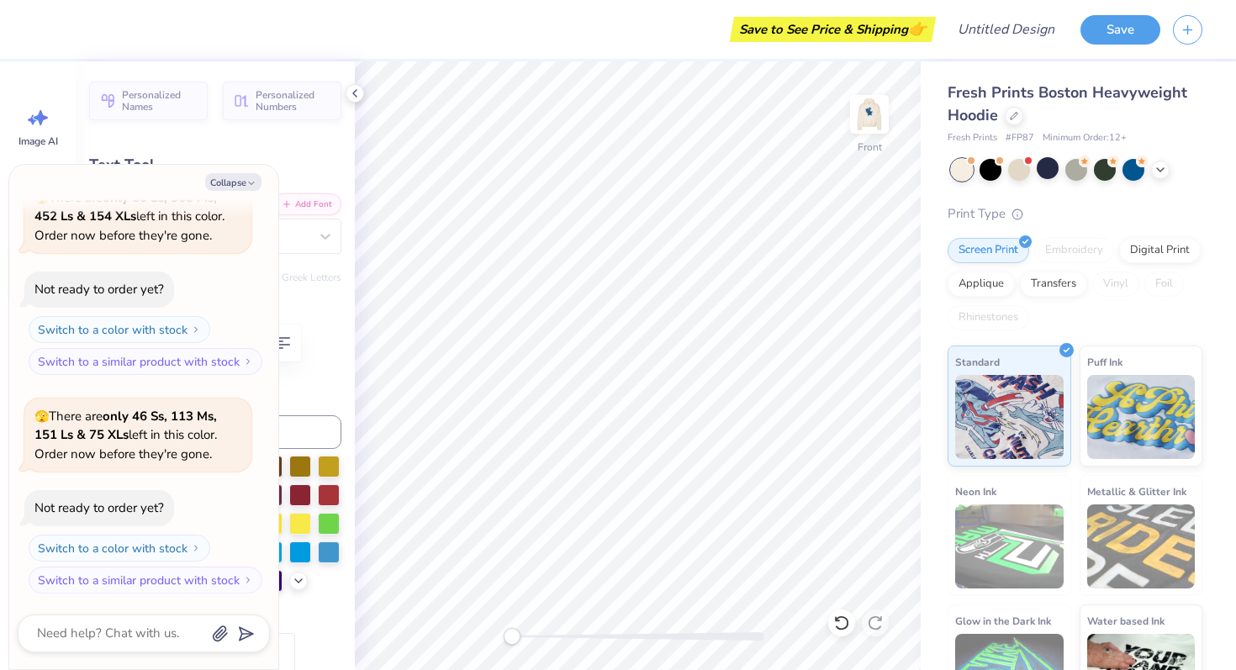
type textarea "x"
type textarea "Virg"
type textarea "x"
type textarea "Virgin"
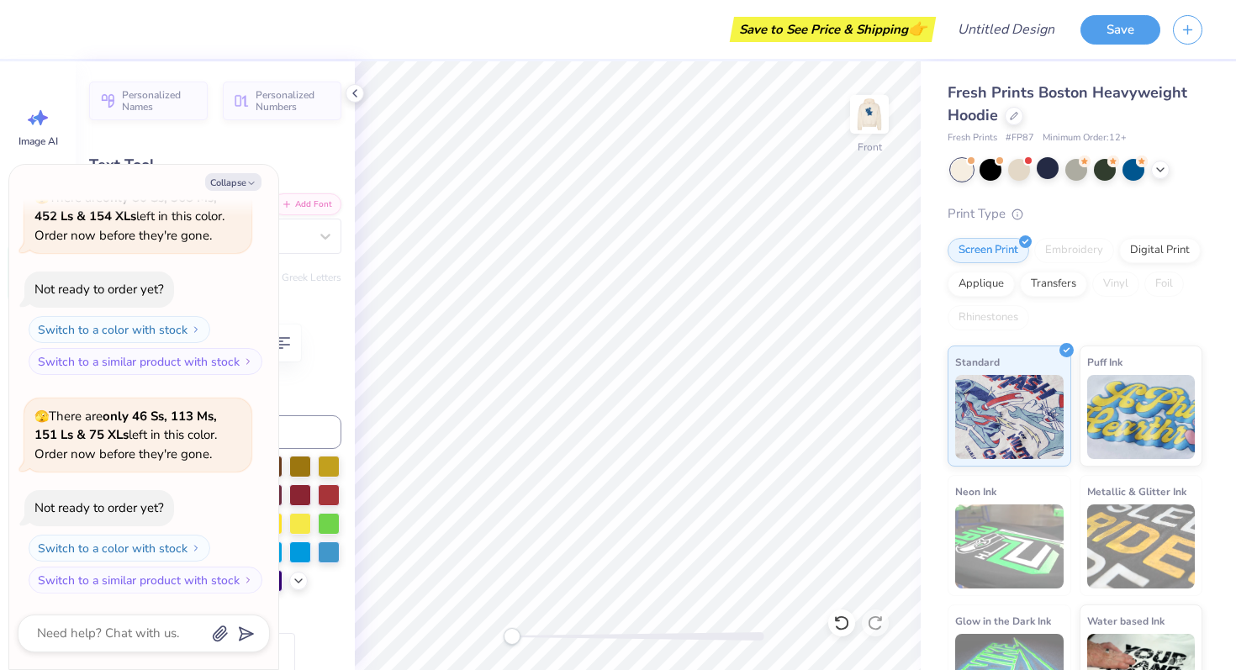
type textarea "x"
type textarea "Virgini"
type textarea "x"
type textarea "[US_STATE]"
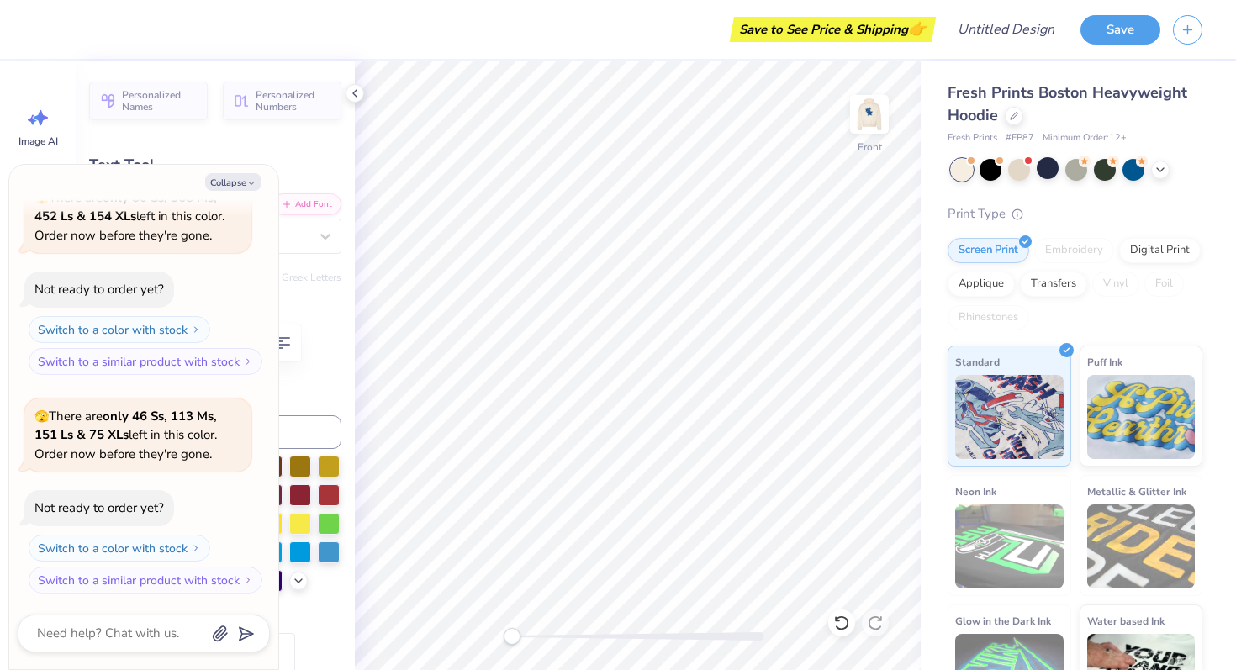
type textarea "x"
type input "2.42"
type input "1.05"
type input "10.77"
type input "-4.3"
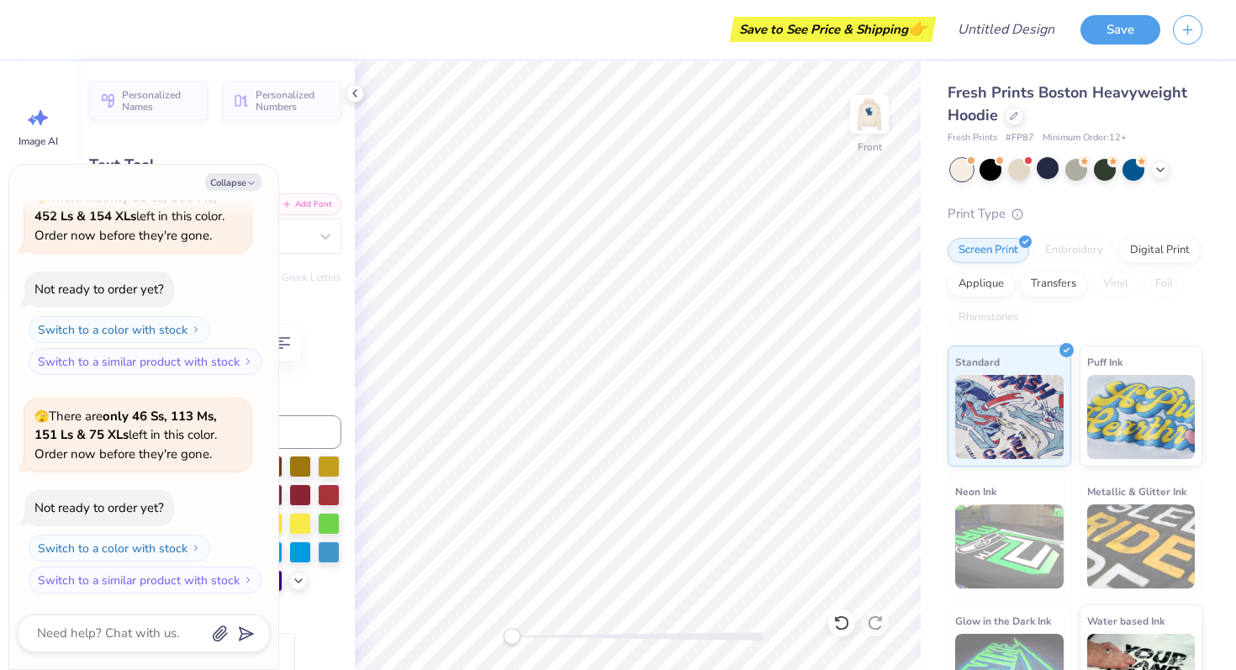
type textarea "x"
type input "2.05"
type input "1.07"
type input "15.19"
type input "-5.3"
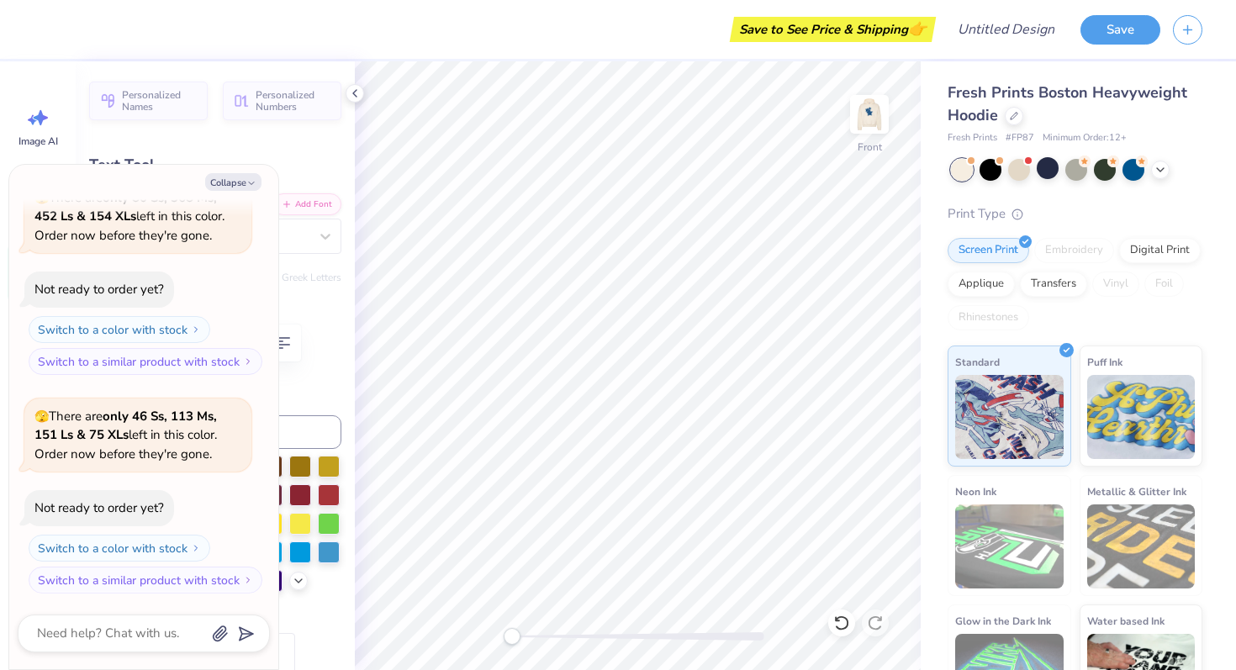
type textarea "x"
type input "4.67"
type input "1.77"
type input "13.63"
type textarea "x"
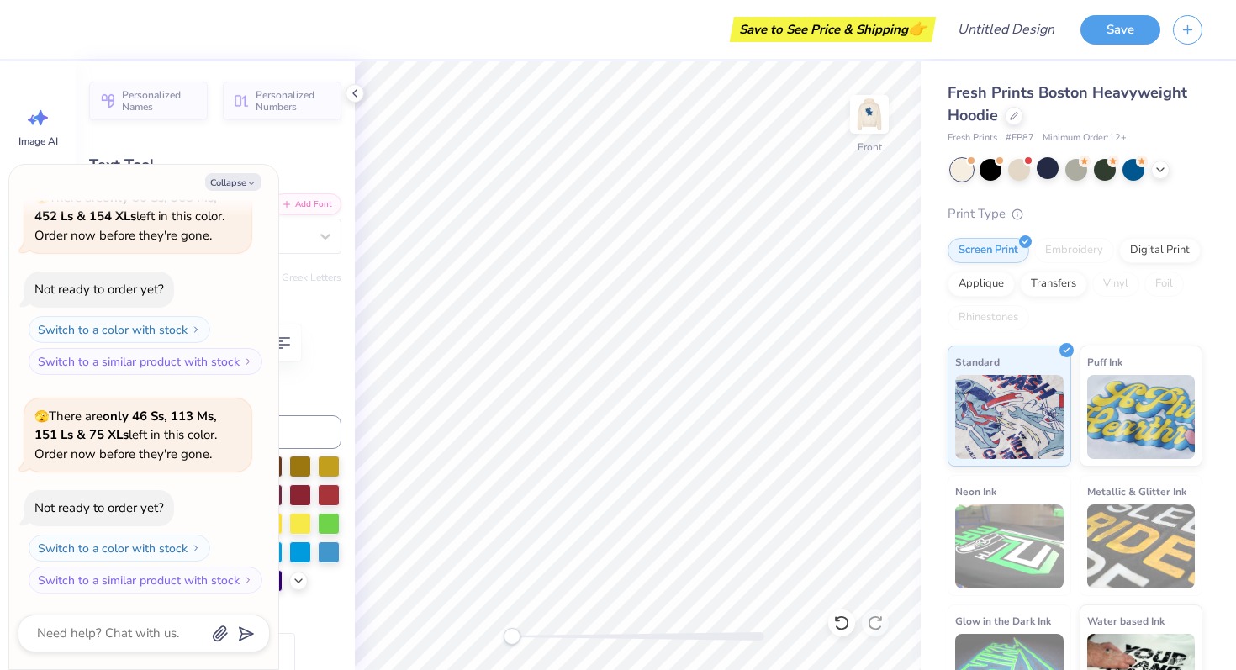
type textarea "[DEMOGRAPHIC_DATA]"
type textarea "x"
type textarea "she"
type textarea "x"
type textarea "se"
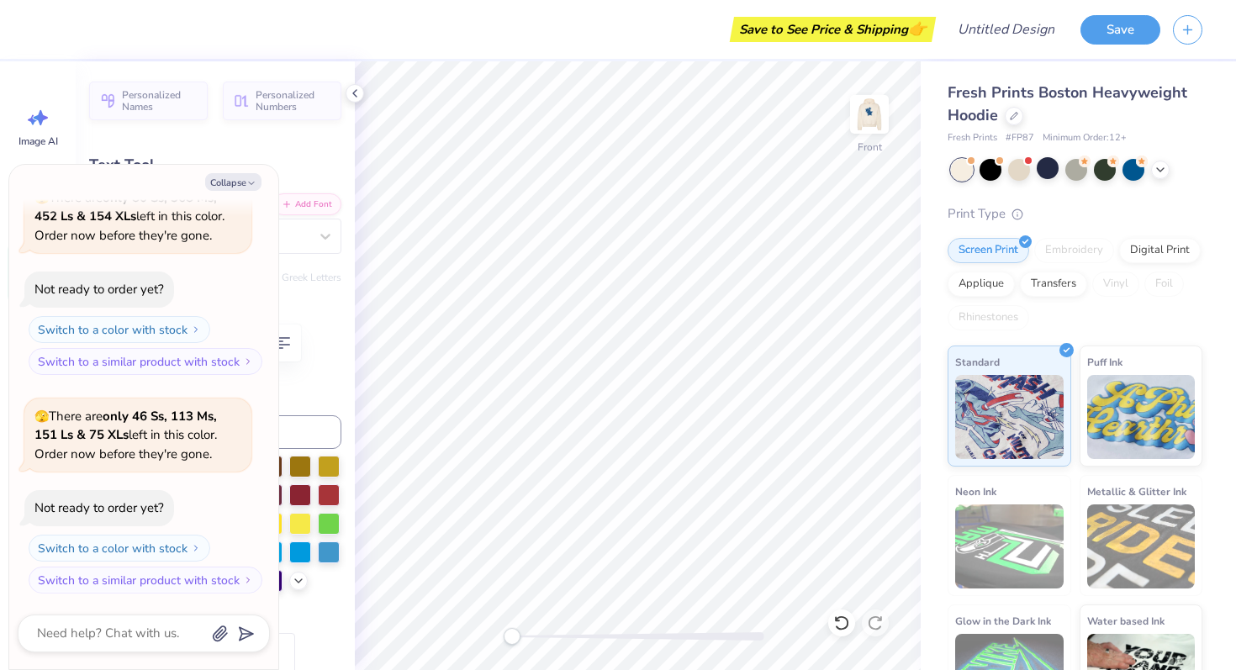
type textarea "x"
type textarea "e"
type textarea "x"
type textarea "we"
type textarea "x"
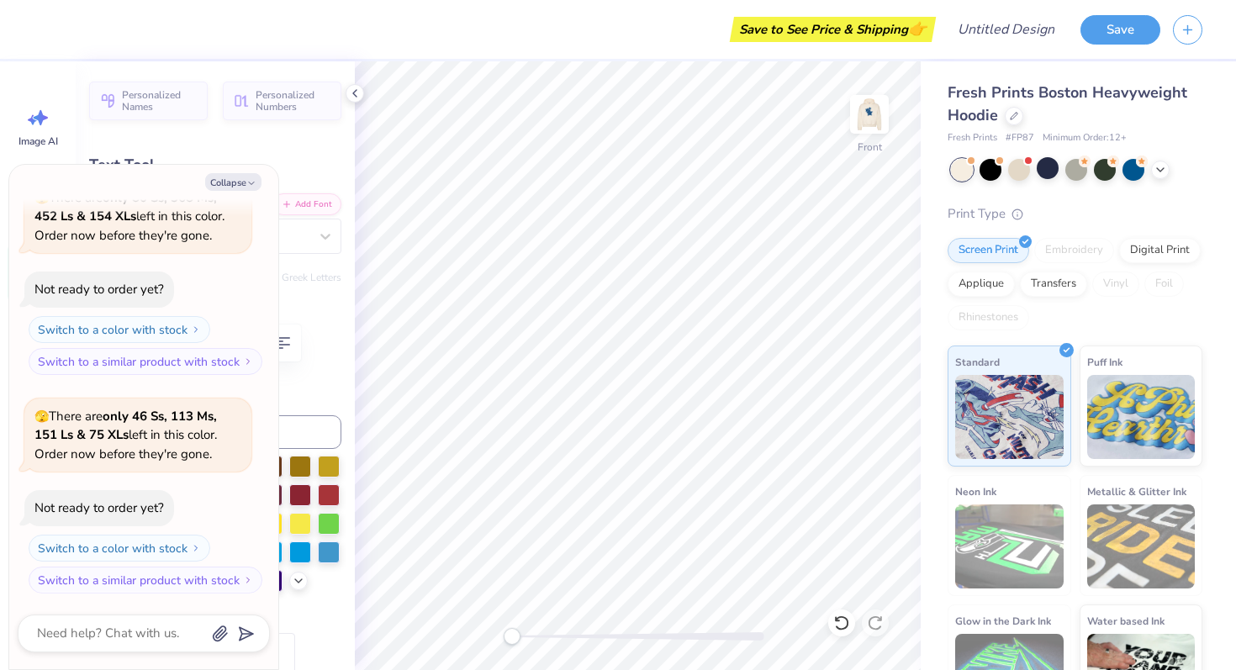
type textarea "woe"
type textarea "x"
type textarea "wome"
type textarea "x"
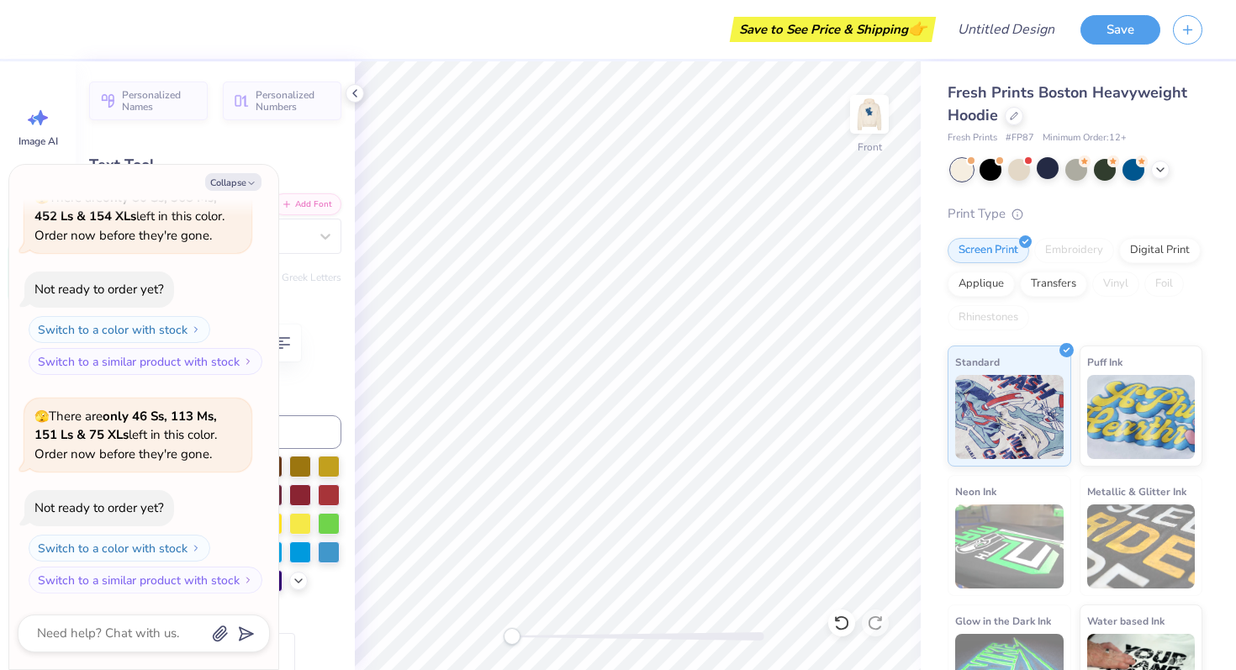
type textarea "womene"
type textarea "x"
type textarea "womene"
type textarea "x"
type textarea "womee"
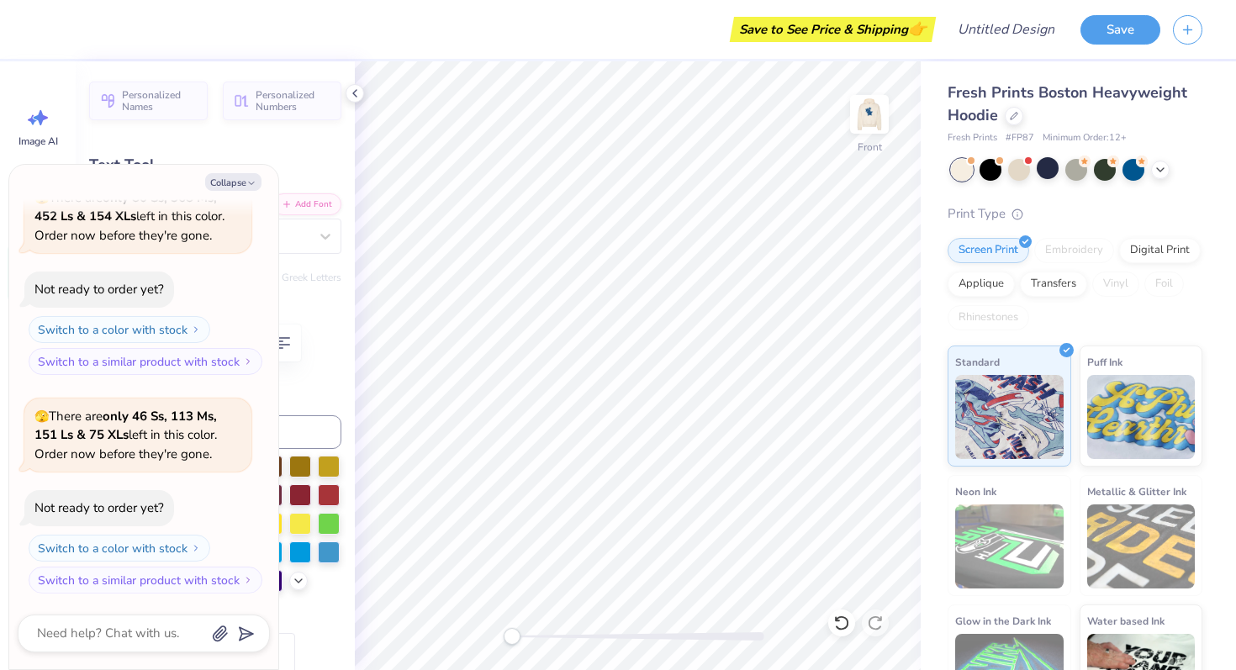
type textarea "x"
type textarea "wome"
type textarea "x"
type textarea "woe"
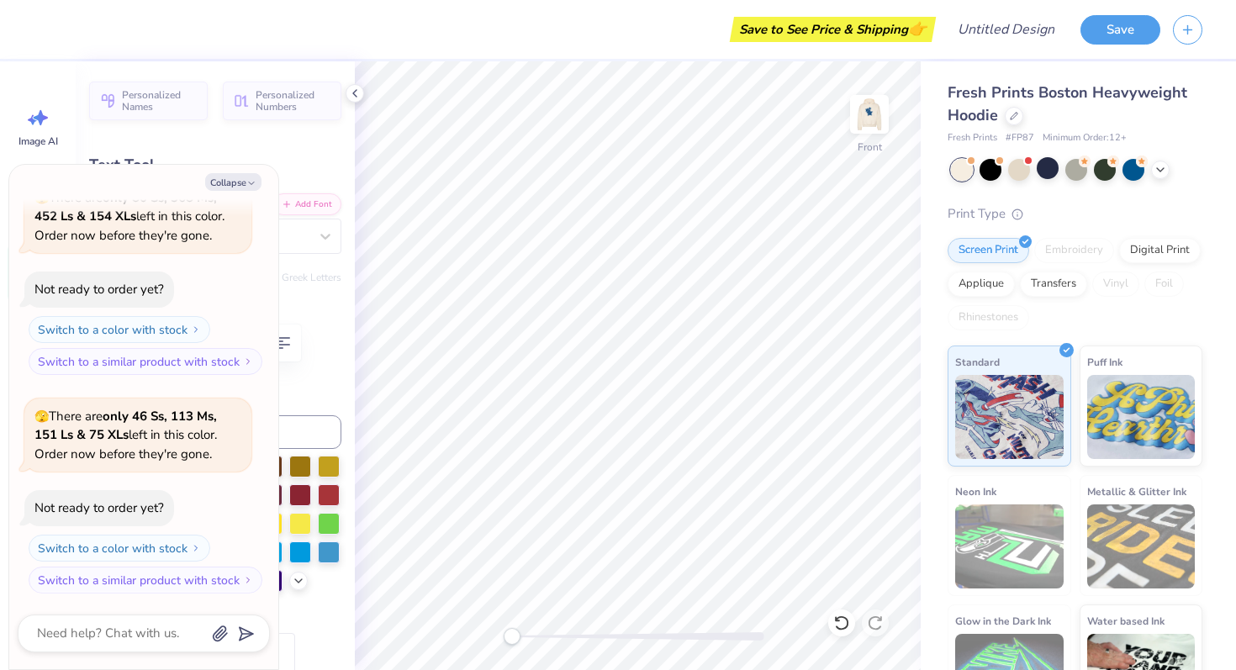
scroll to position [0, 0]
type textarea "x"
type textarea "we"
type textarea "x"
type textarea "e"
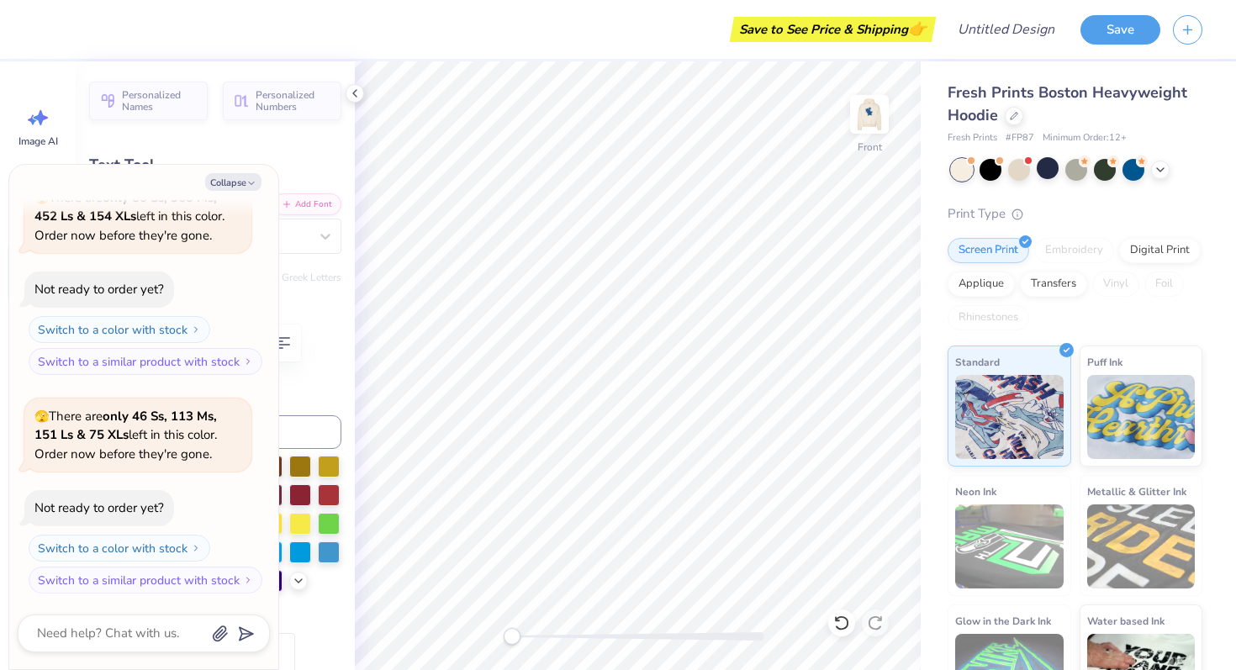
type textarea "x"
type input "3.15"
type input "2.07"
type input "14.01"
click at [830, 625] on div at bounding box center [841, 623] width 27 height 27
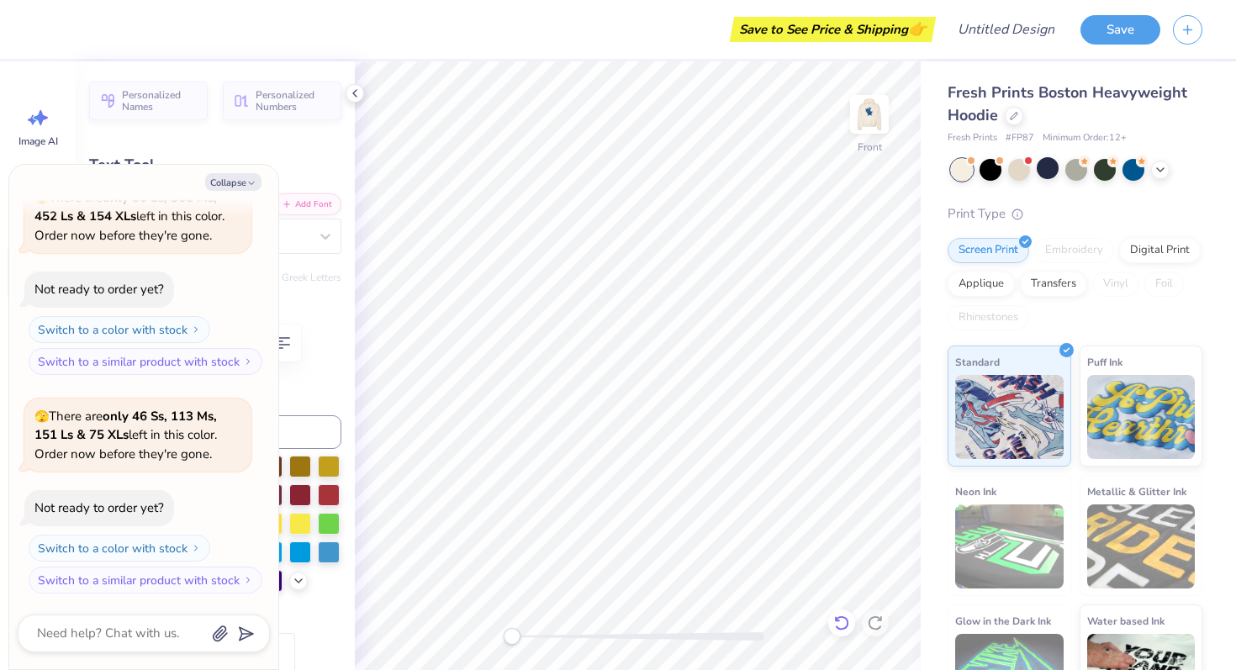
type textarea "x"
type input "0.92"
click at [244, 177] on button "Collapse" at bounding box center [233, 182] width 56 height 18
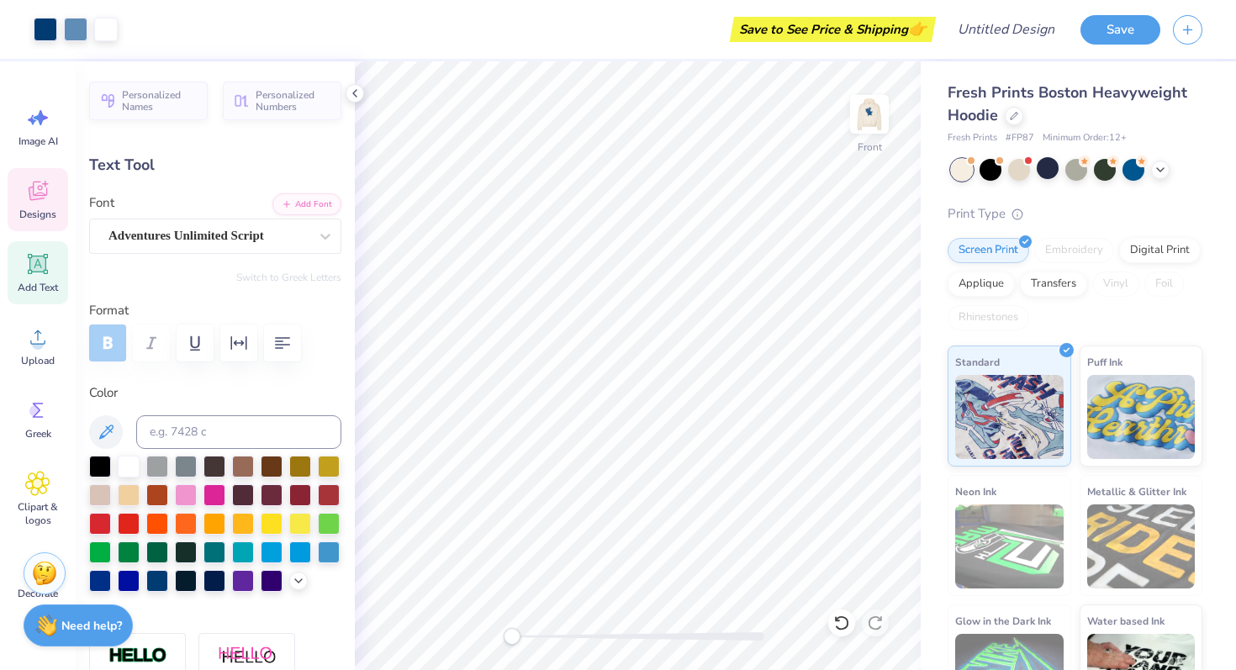
click at [38, 208] on span "Designs" at bounding box center [37, 214] width 37 height 13
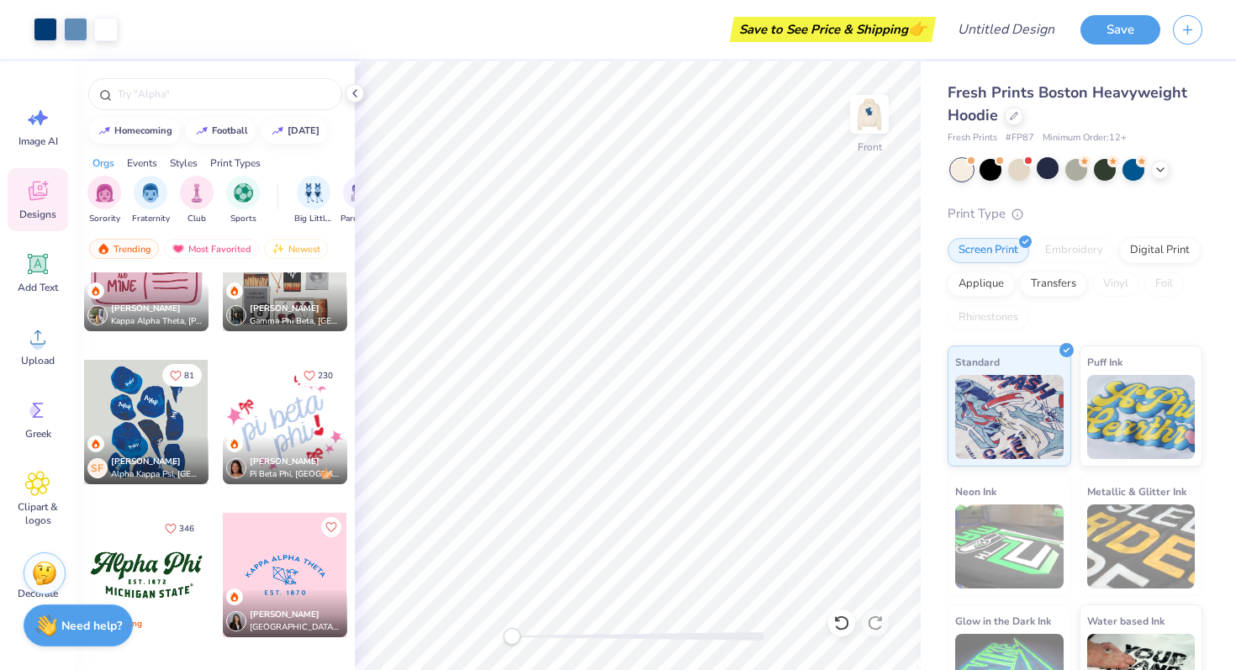
scroll to position [6120, 0]
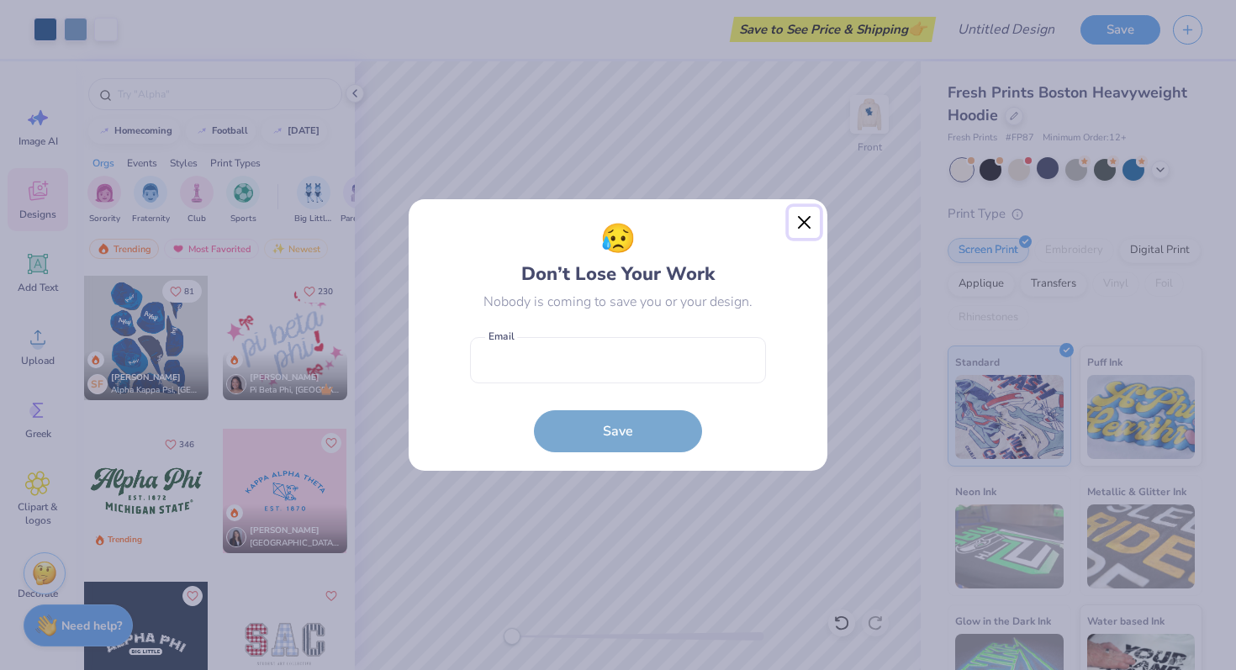
click at [800, 220] on button "Close" at bounding box center [805, 223] width 32 height 32
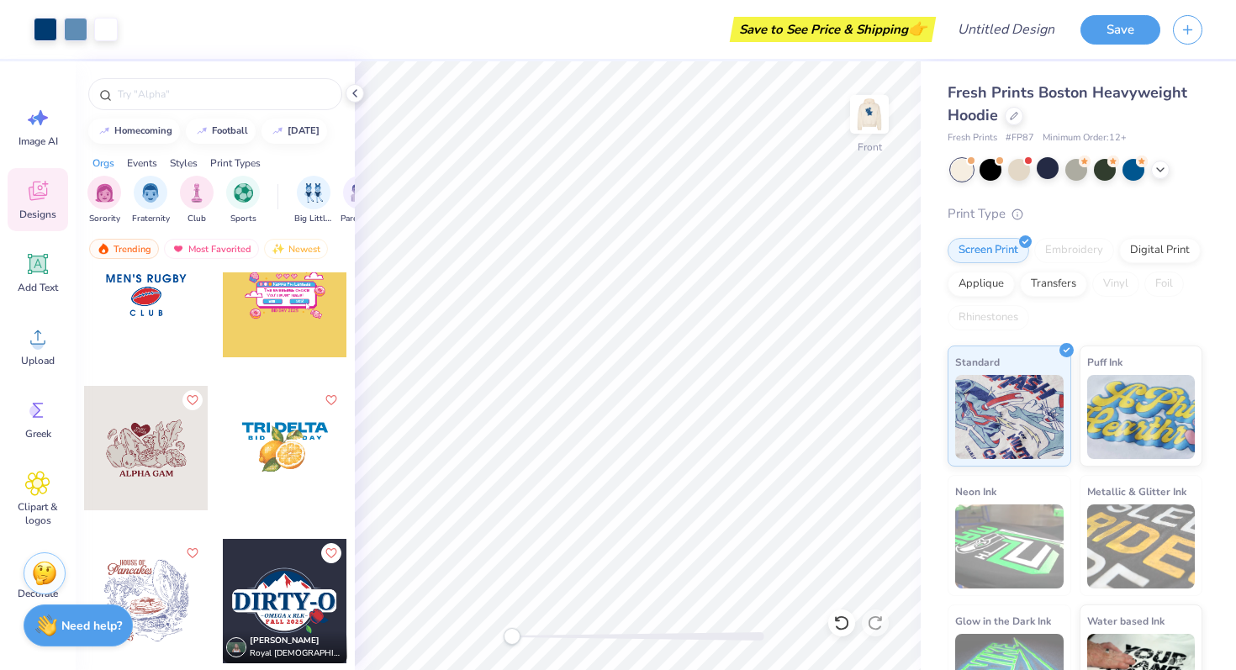
scroll to position [30328, 0]
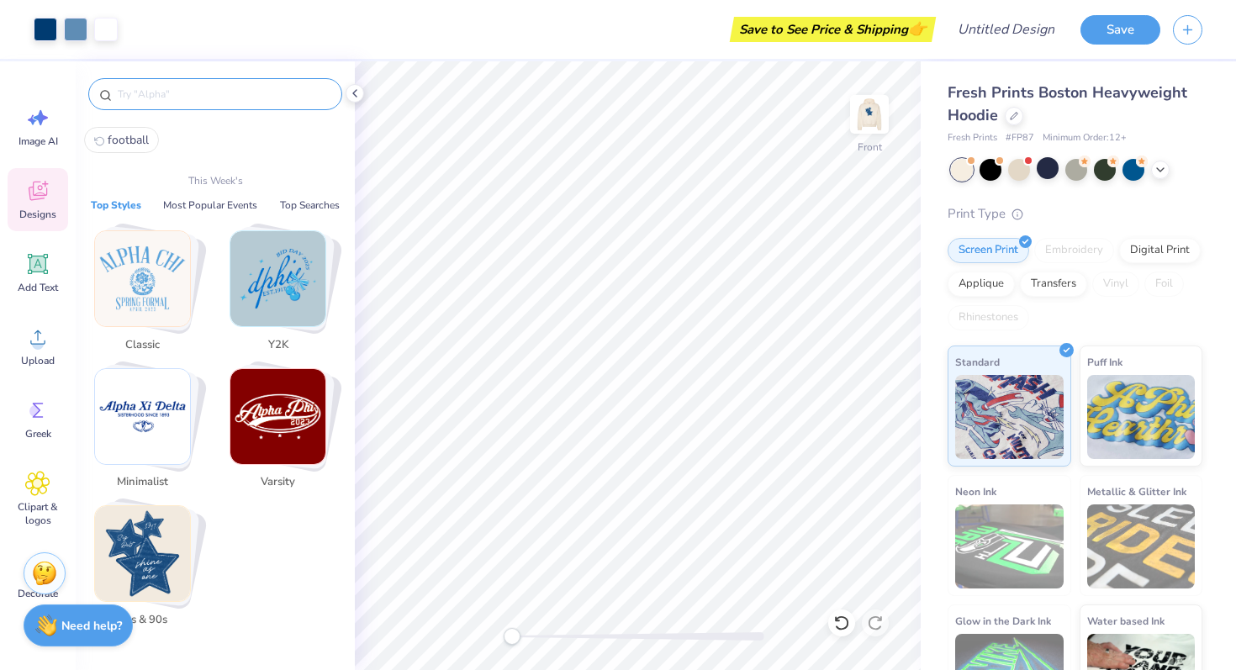
click at [197, 89] on input "text" at bounding box center [223, 94] width 215 height 17
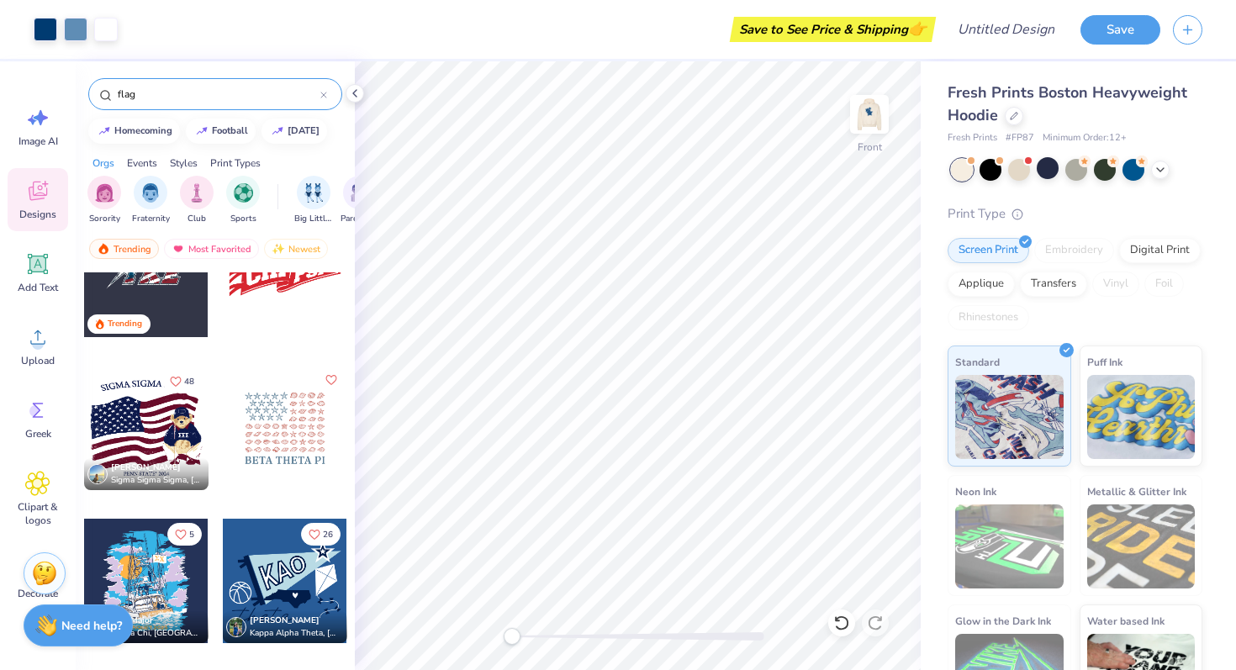
scroll to position [404, 0]
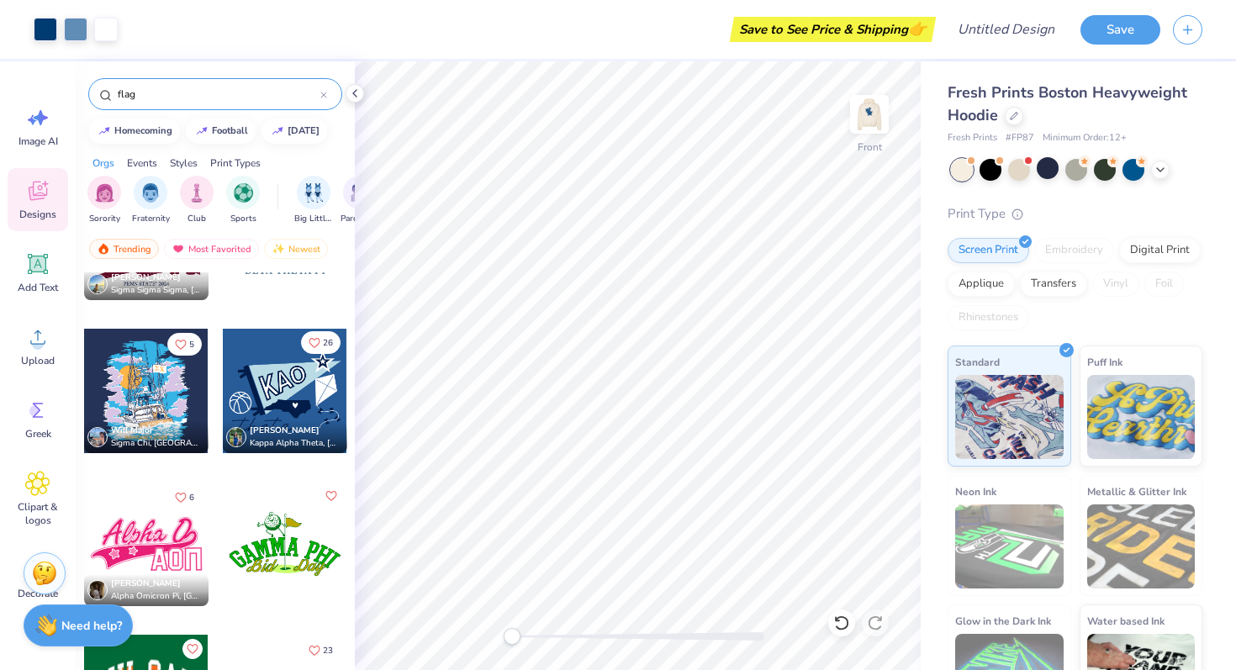
click at [315, 342] on icon "Like" at bounding box center [315, 343] width 12 height 12
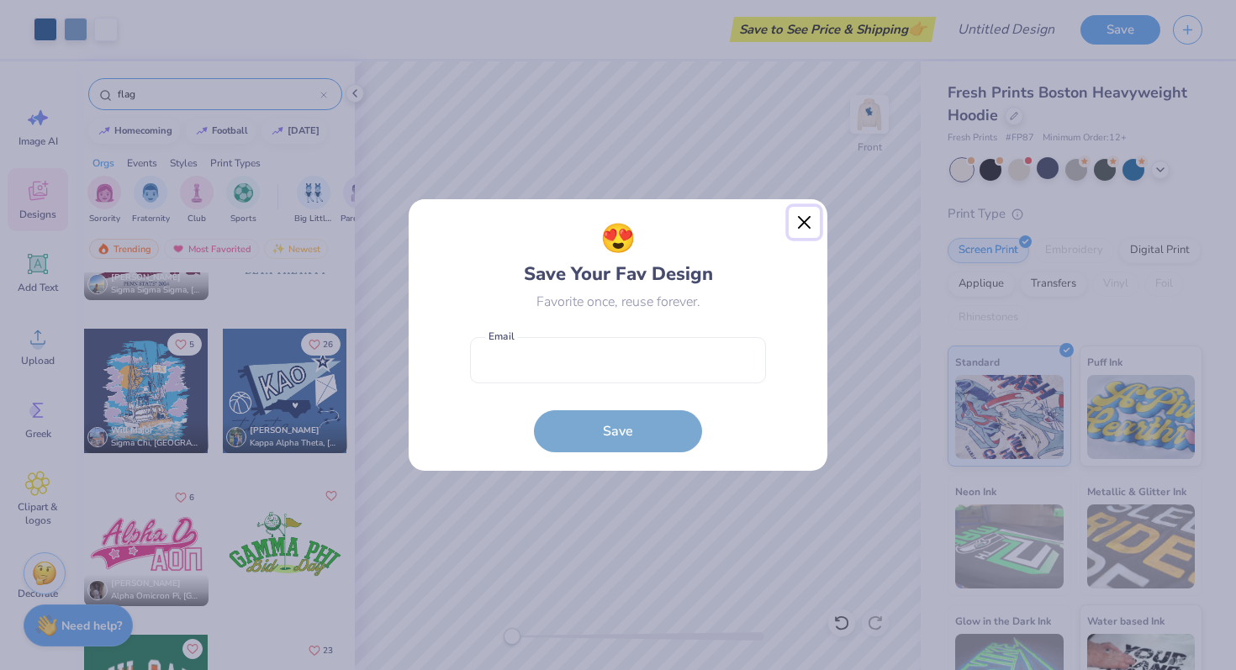
click at [806, 213] on button "Close" at bounding box center [805, 223] width 32 height 32
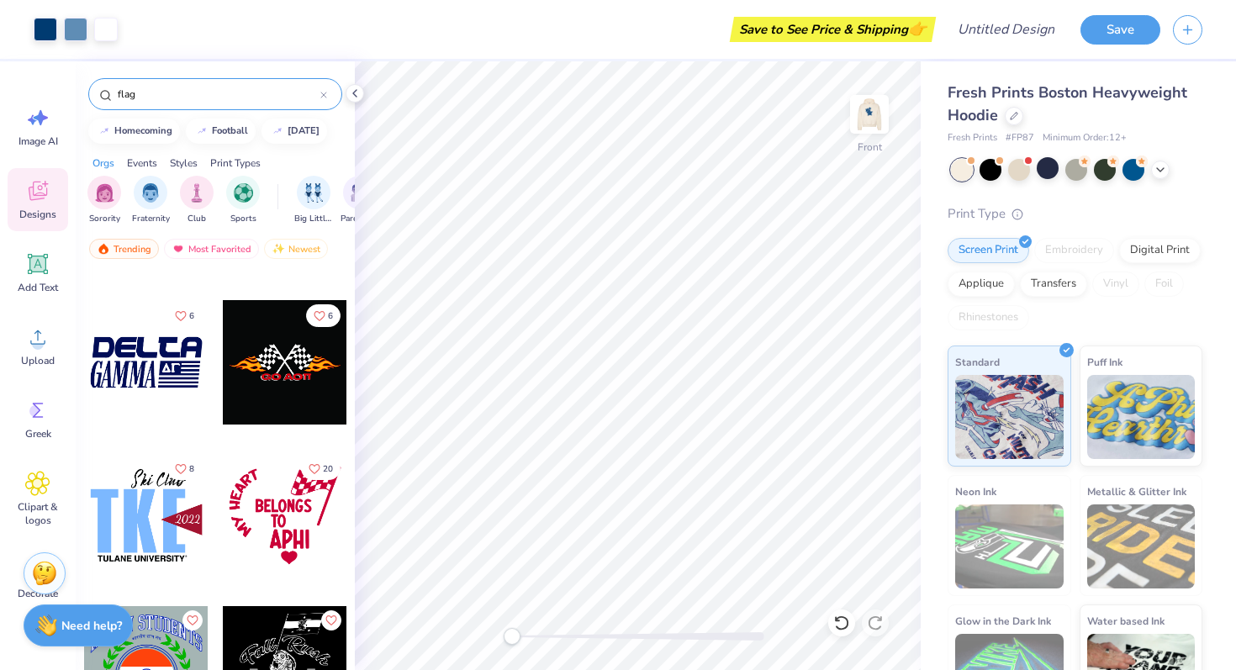
scroll to position [5874, 0]
